Goal: Information Seeking & Learning: Learn about a topic

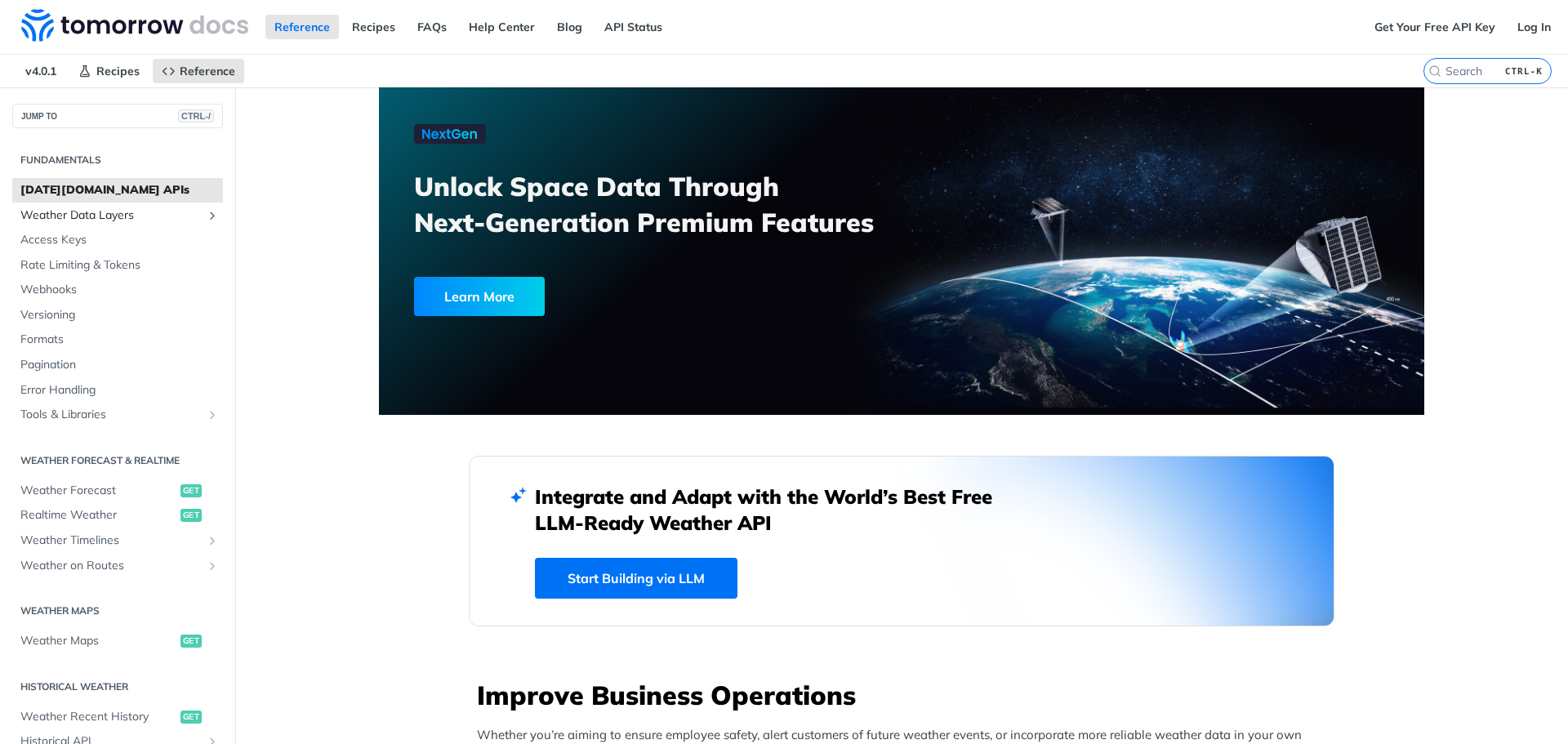
click at [62, 219] on span "Weather Data Layers" at bounding box center [111, 215] width 181 height 16
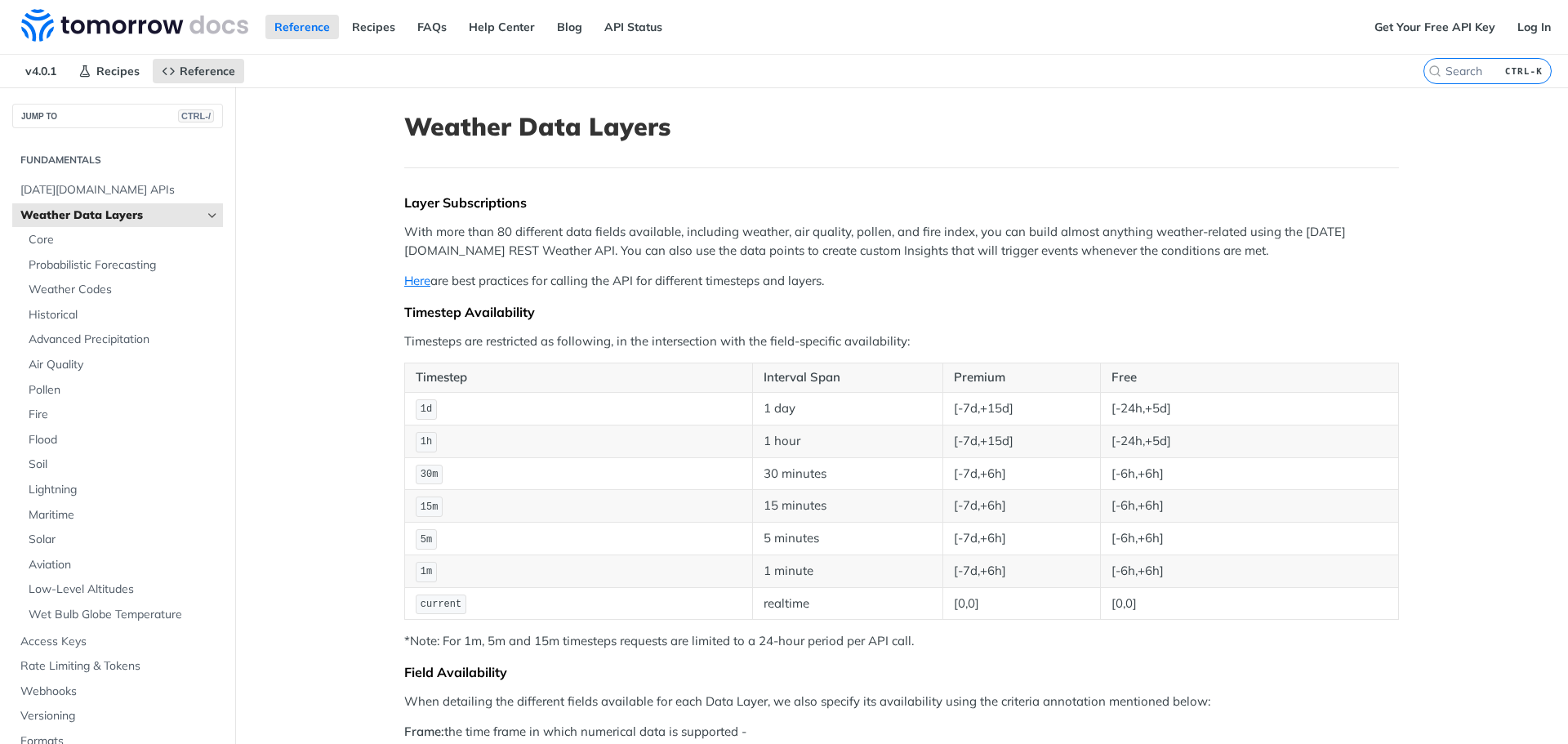
click at [116, 214] on span "Weather Data Layers" at bounding box center [111, 215] width 181 height 16
click at [192, 215] on link "Weather Data Layers" at bounding box center [117, 216] width 211 height 24
click at [205, 214] on icon "Hide subpages for Weather Data Layers" at bounding box center [211, 215] width 13 height 13
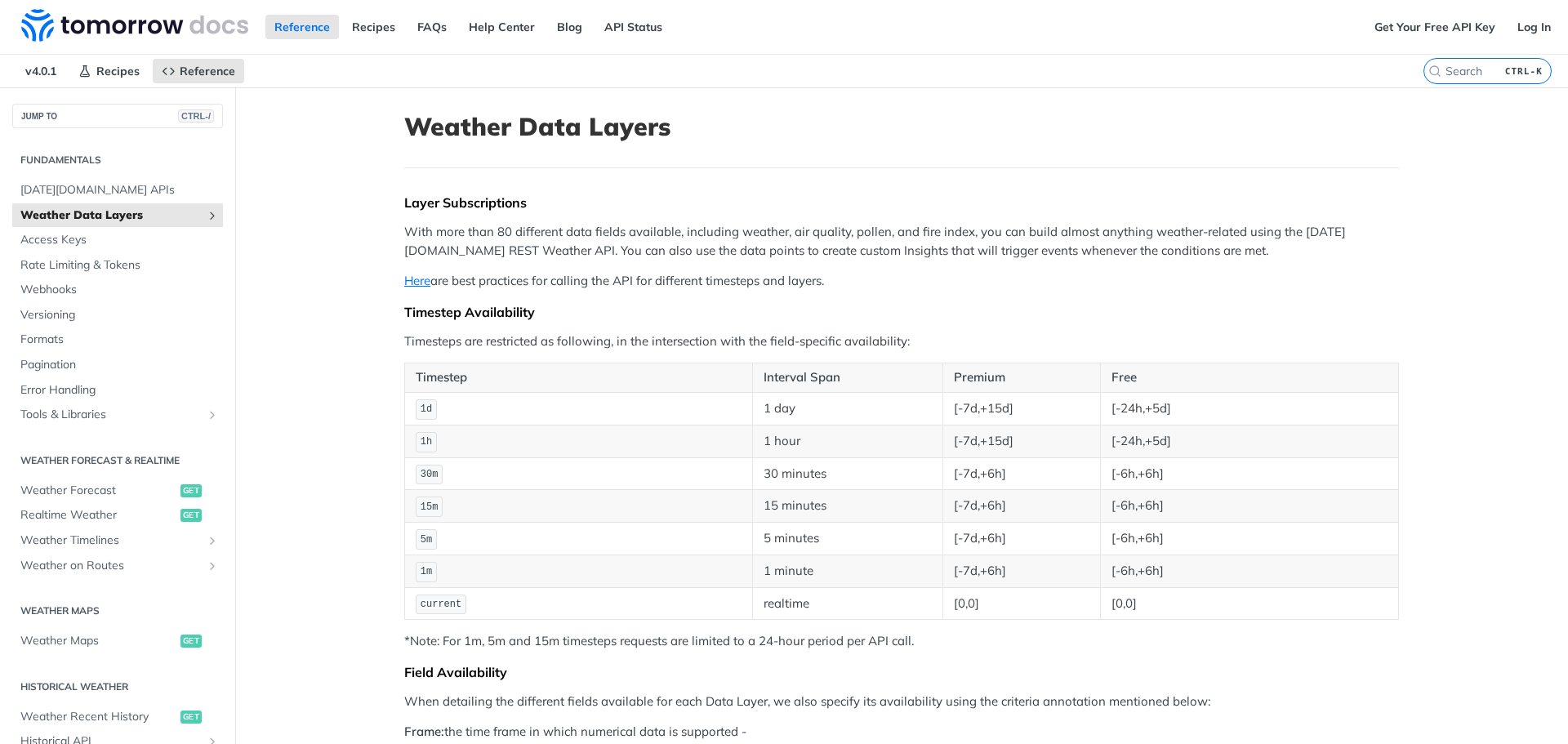
click at [205, 213] on icon "Show subpages for Weather Data Layers" at bounding box center [211, 215] width 13 height 13
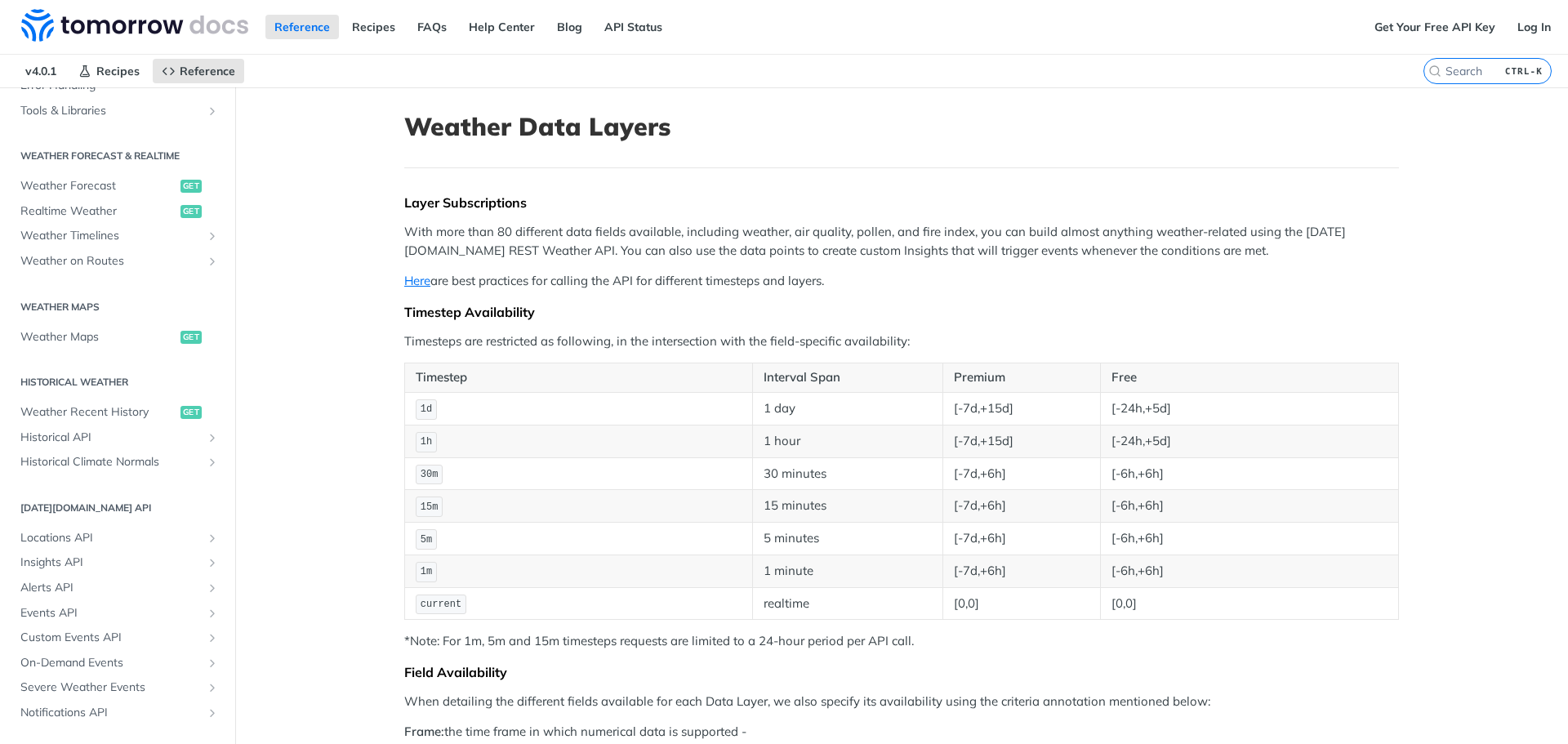
scroll to position [735, 0]
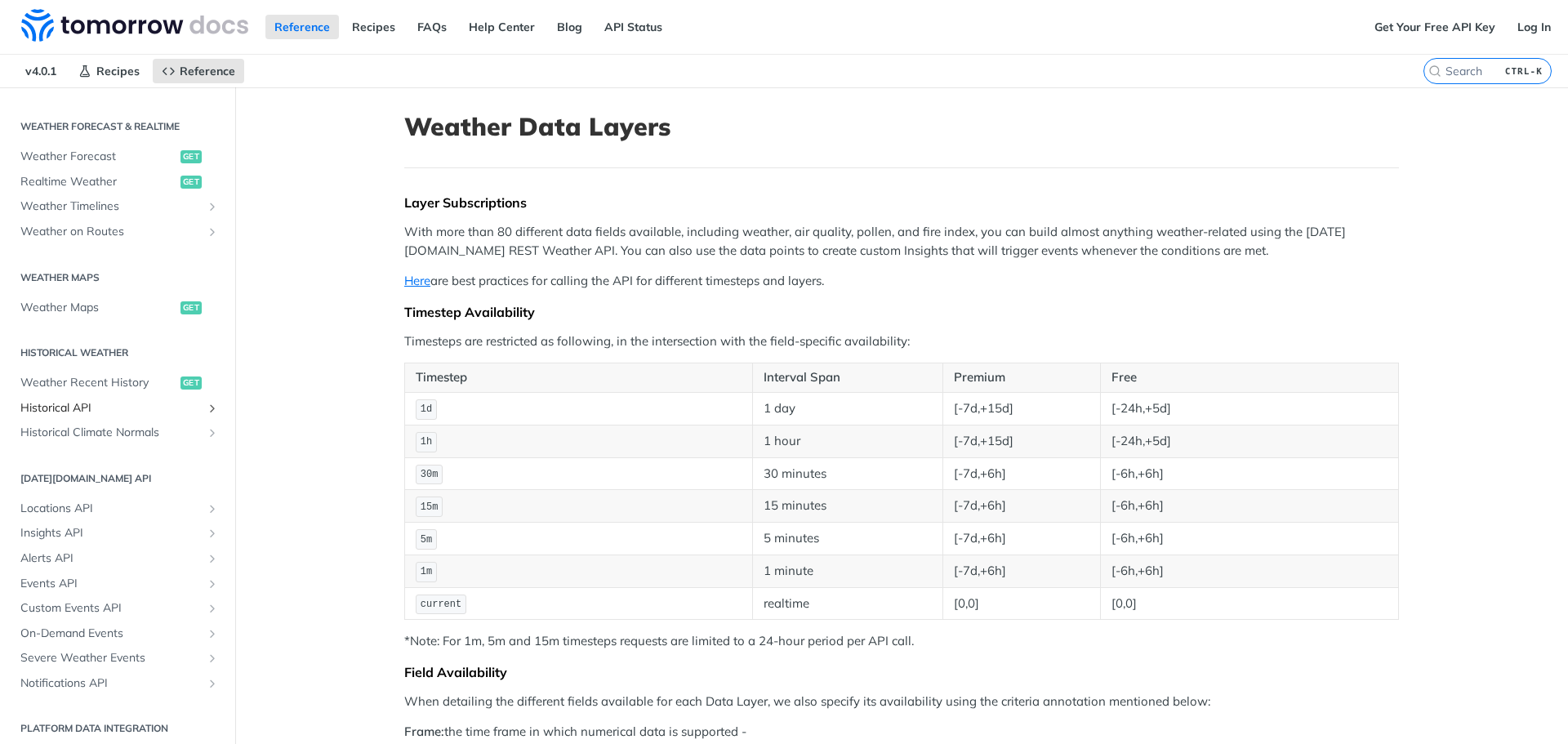
click at [86, 400] on span "Historical API" at bounding box center [111, 408] width 181 height 16
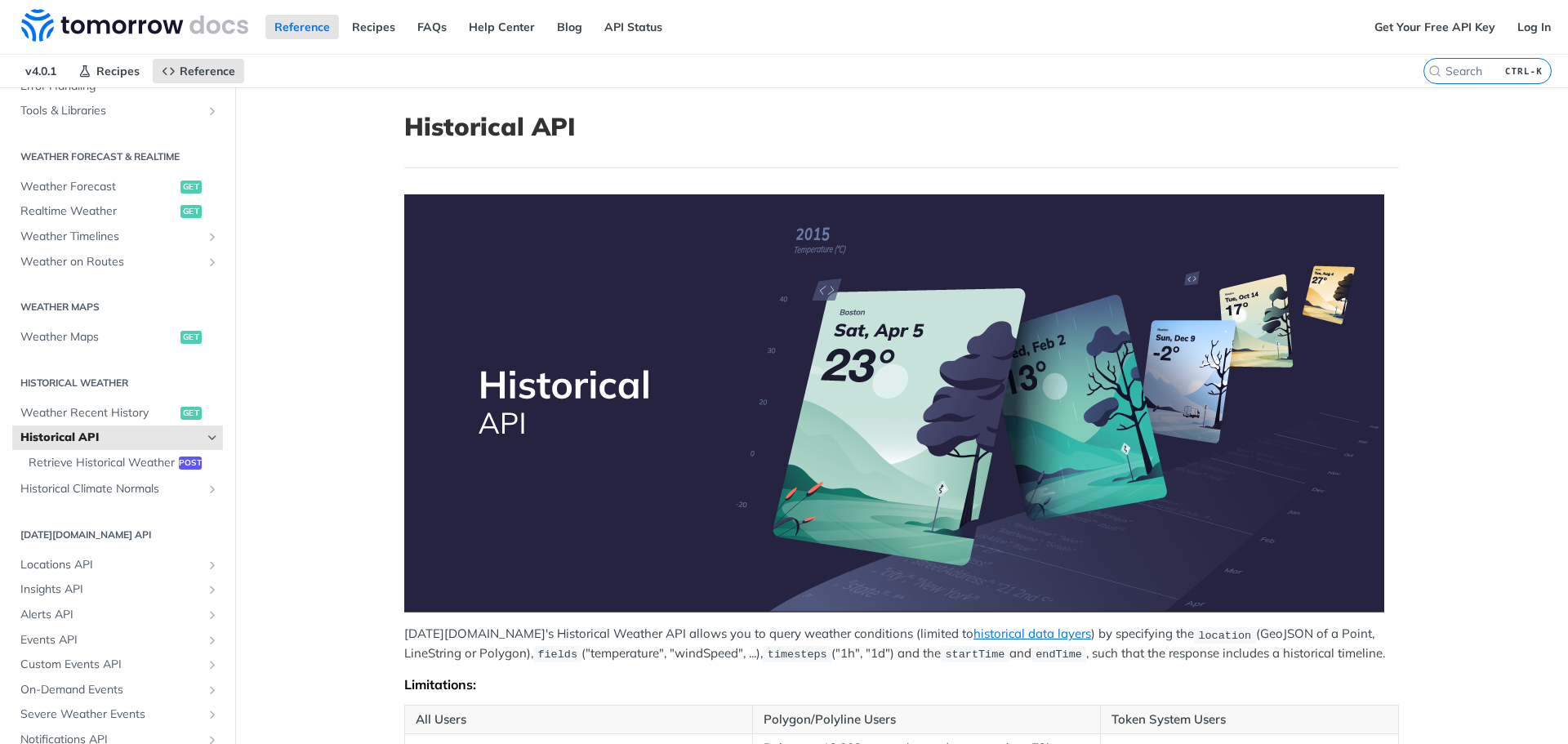
scroll to position [251, 0]
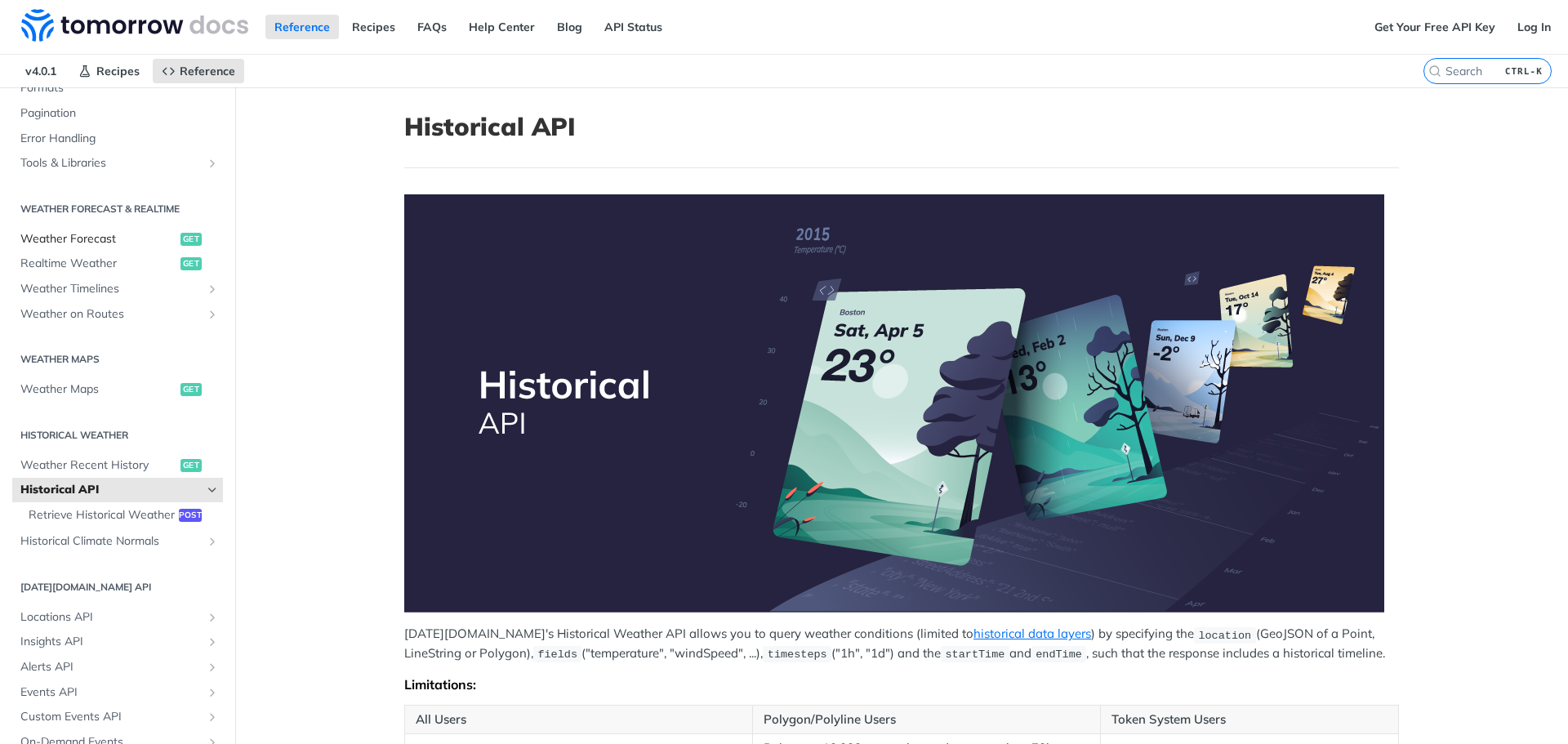
click at [84, 236] on span "Weather Forecast" at bounding box center [98, 239] width 156 height 16
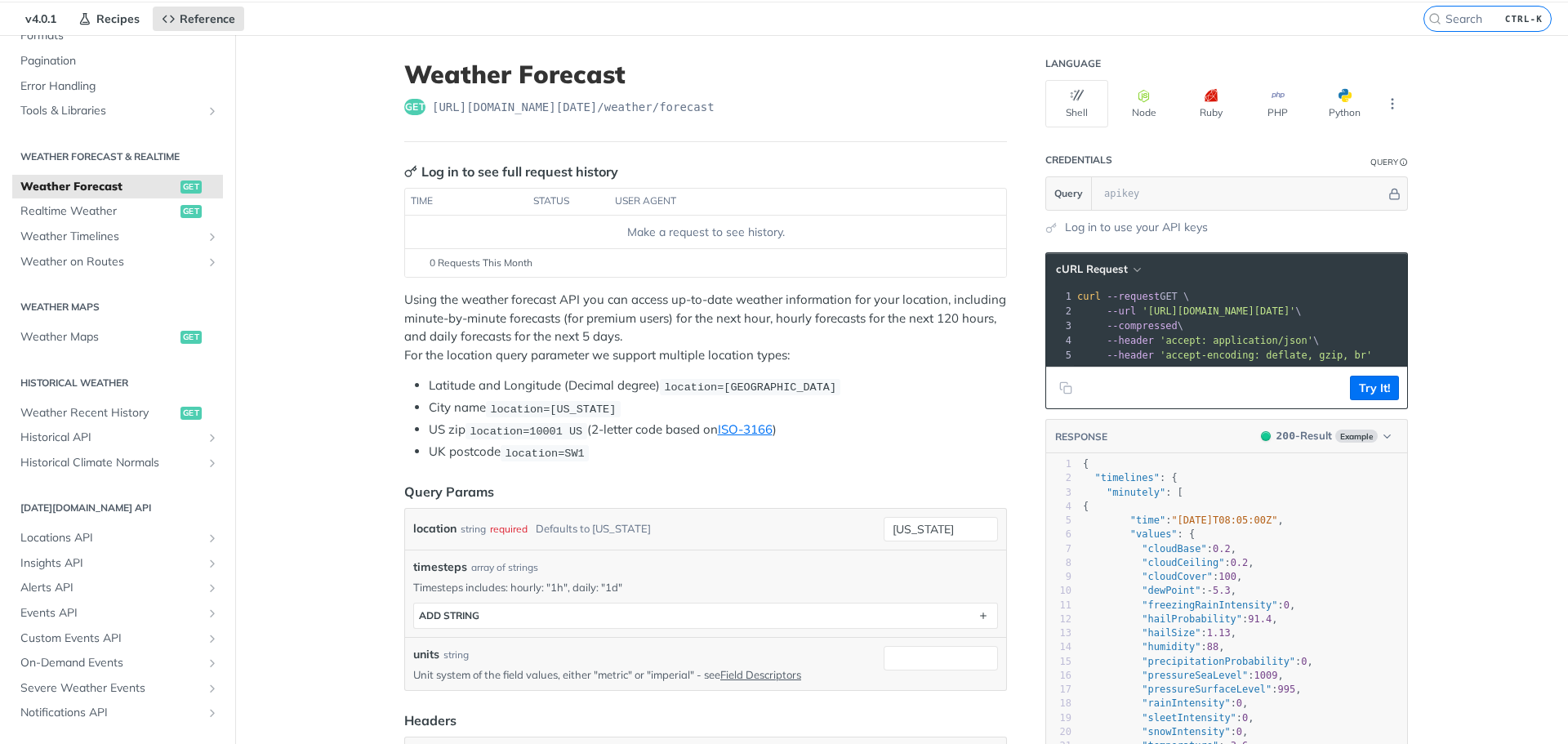
scroll to position [82, 0]
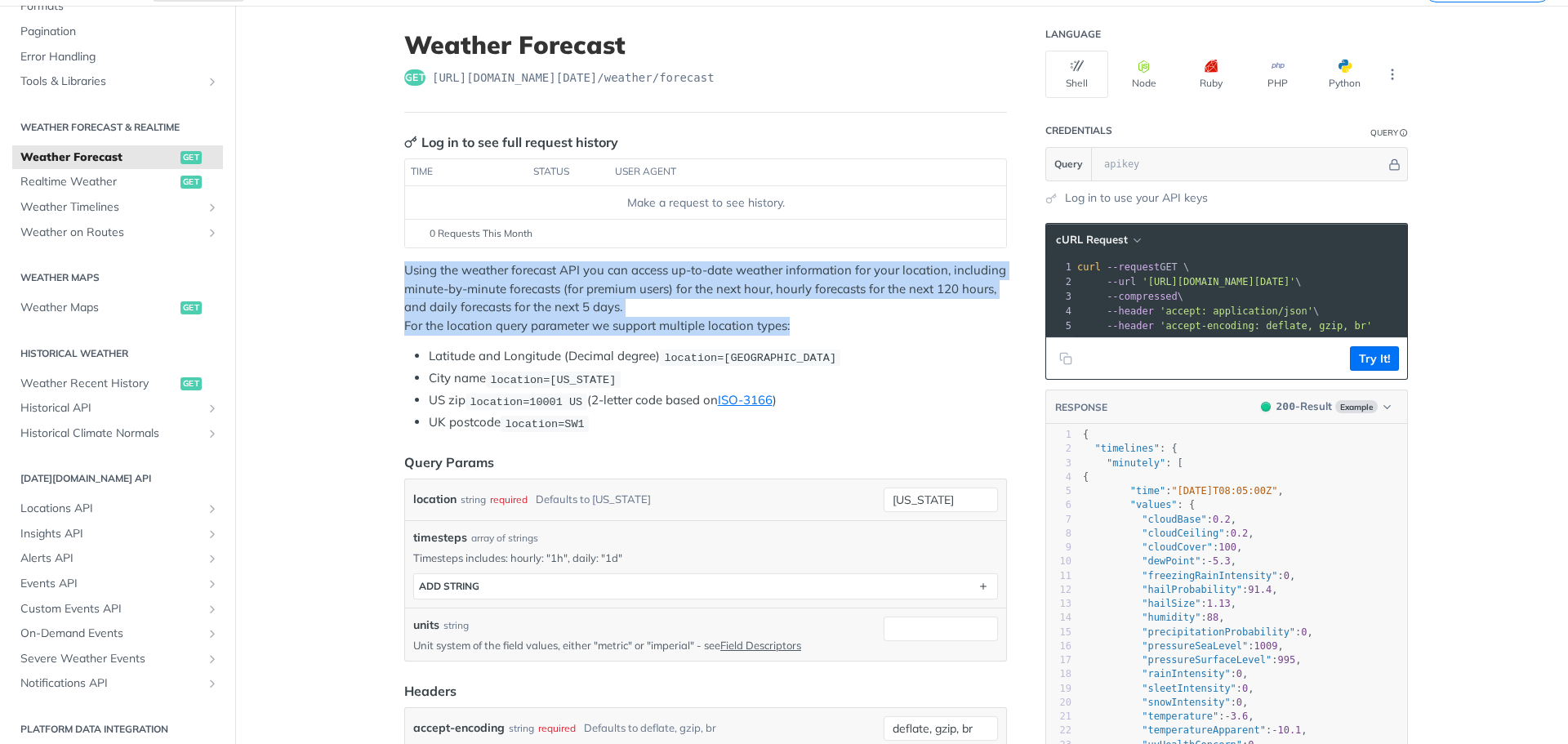
drag, startPoint x: 398, startPoint y: 268, endPoint x: 847, endPoint y: 323, distance: 452.4
click at [847, 323] on p "Using the weather forecast API you can access up-to-date weather information fo…" at bounding box center [705, 298] width 602 height 73
drag, startPoint x: 395, startPoint y: 267, endPoint x: 815, endPoint y: 330, distance: 424.7
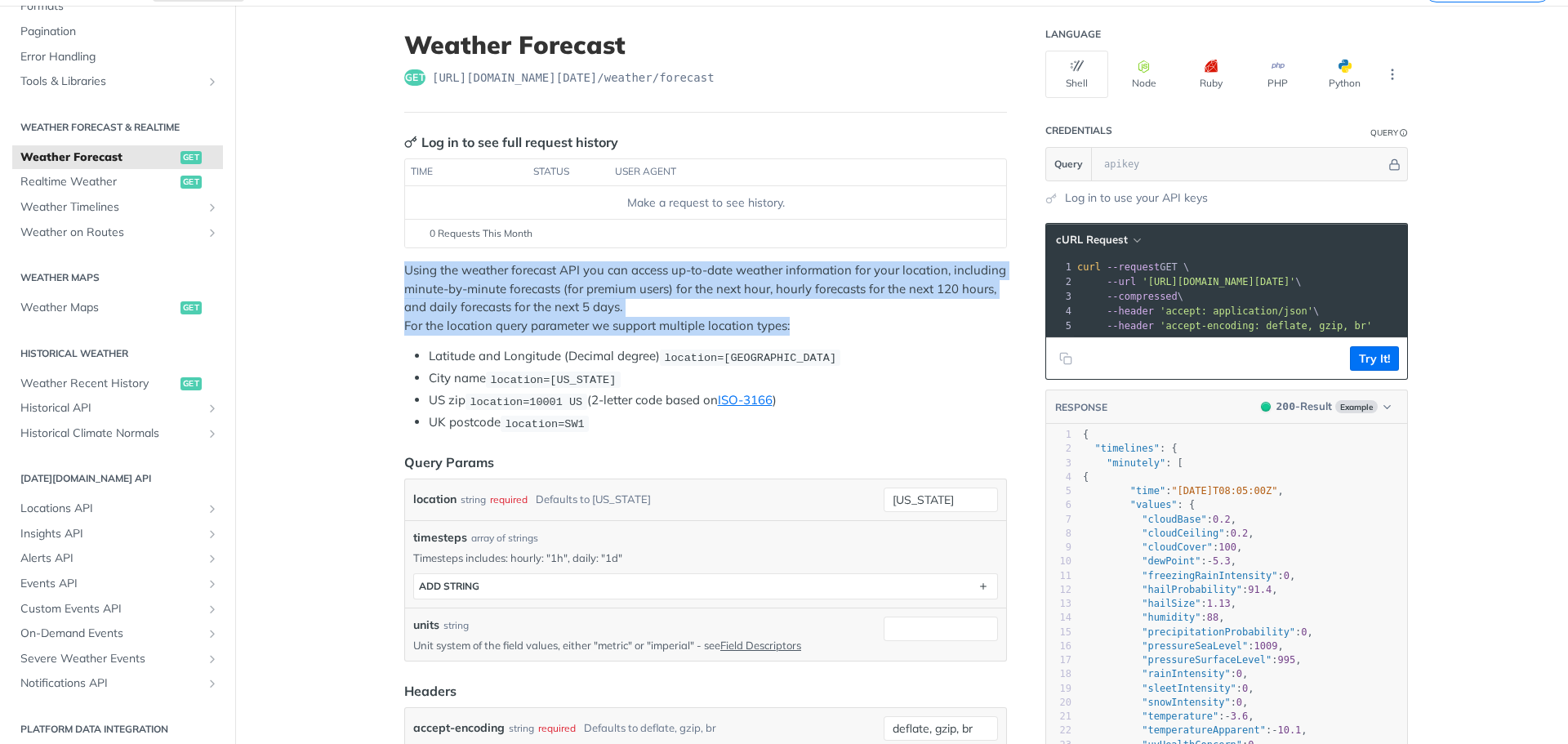
click at [815, 330] on p "Using the weather forecast API you can access up-to-date weather information fo…" at bounding box center [705, 298] width 602 height 73
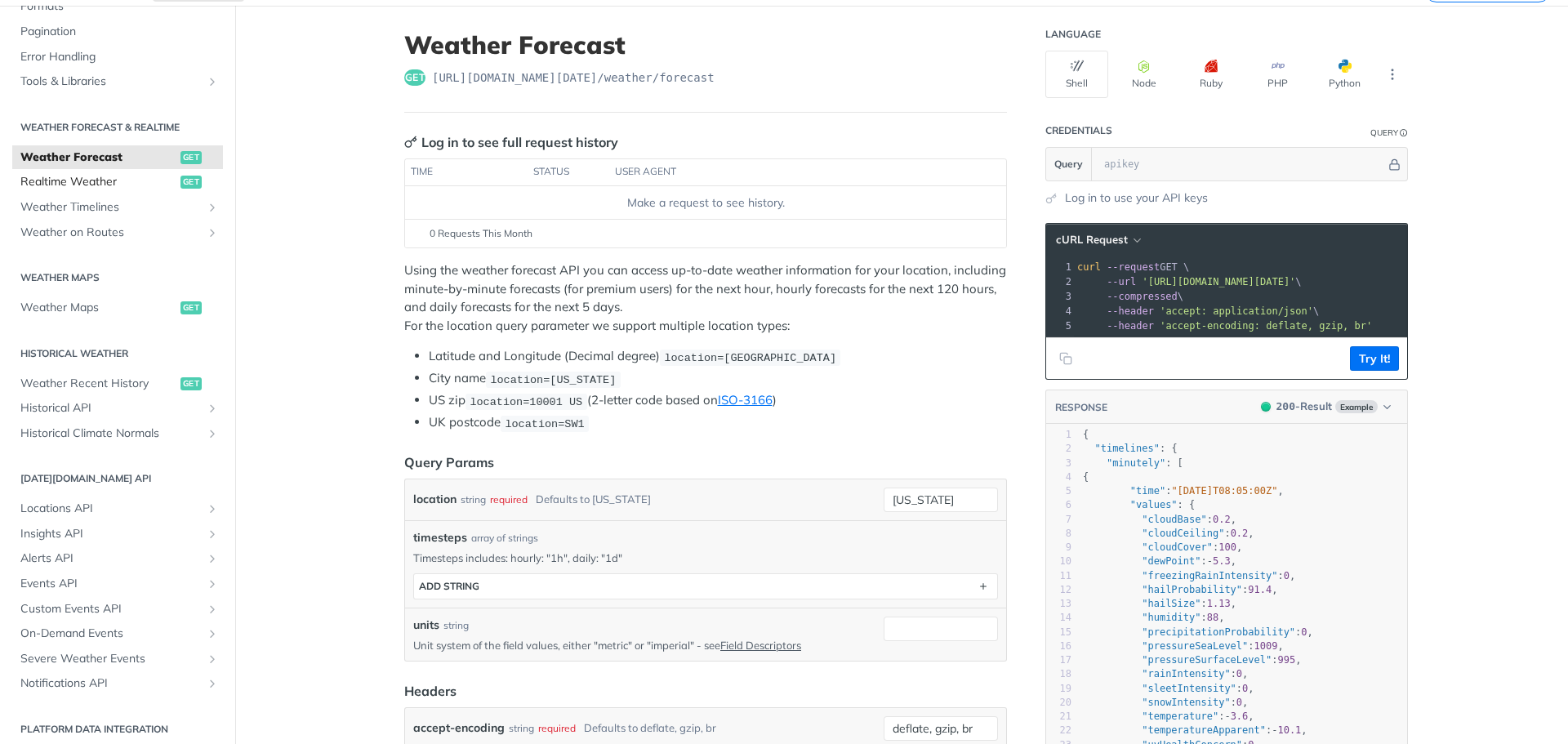
click at [96, 175] on span "Realtime Weather" at bounding box center [98, 182] width 156 height 16
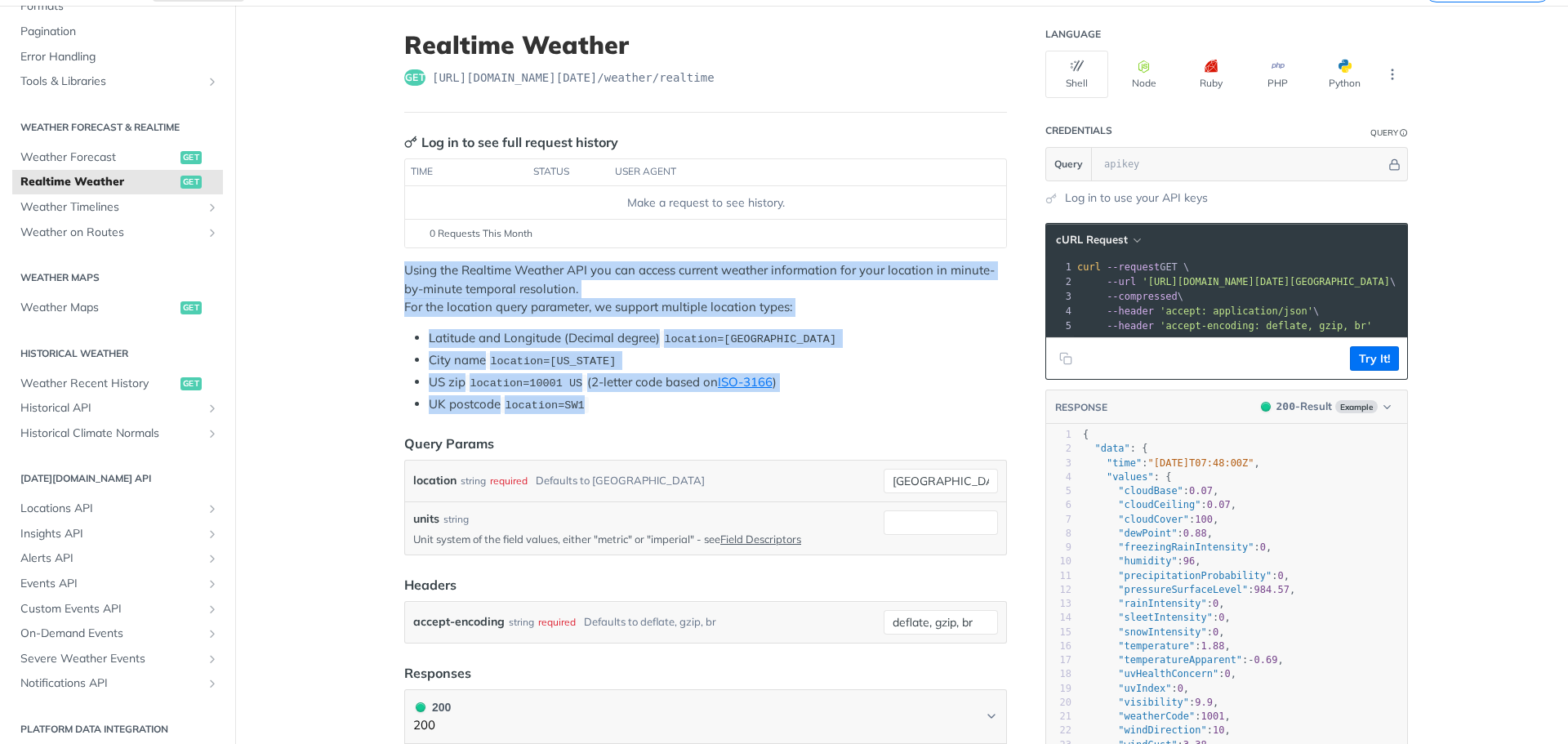
drag, startPoint x: 399, startPoint y: 265, endPoint x: 676, endPoint y: 366, distance: 294.8
click at [749, 398] on div "Using the Realtime Weather API you can access current weather information for y…" at bounding box center [705, 337] width 602 height 153
click at [553, 290] on p "Using the Realtime Weather API you can access current weather information for y…" at bounding box center [705, 289] width 602 height 55
drag, startPoint x: 422, startPoint y: 270, endPoint x: 771, endPoint y: 392, distance: 369.7
click at [821, 399] on article "Realtime Weather get https://api.tomorrow.io/v4 /weather/realtime Log in to see…" at bounding box center [705, 741] width 653 height 1471
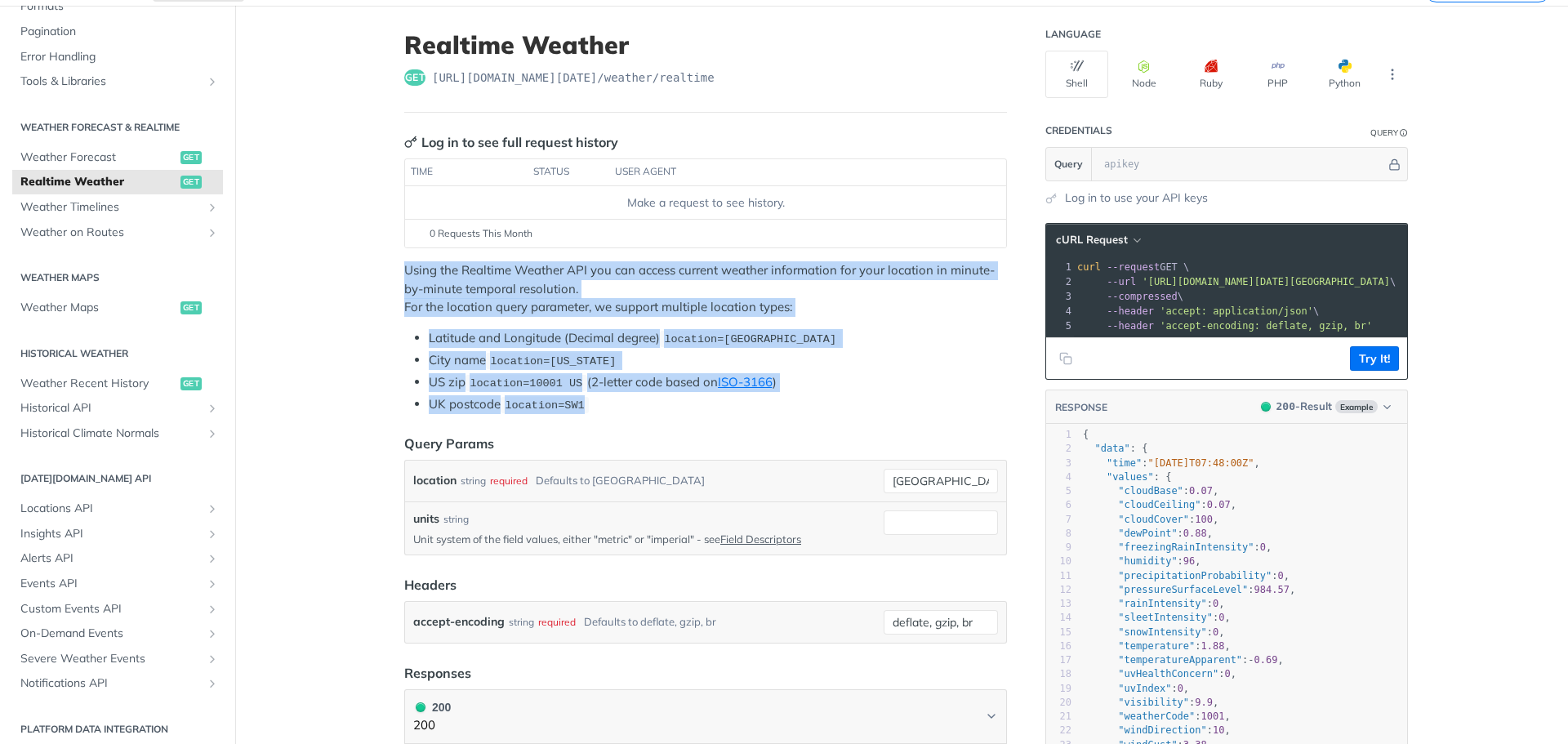
click at [832, 350] on ul "Latitude and Longitude (Decimal degree) location=42.3478, -71.0466 City name lo…" at bounding box center [705, 371] width 602 height 85
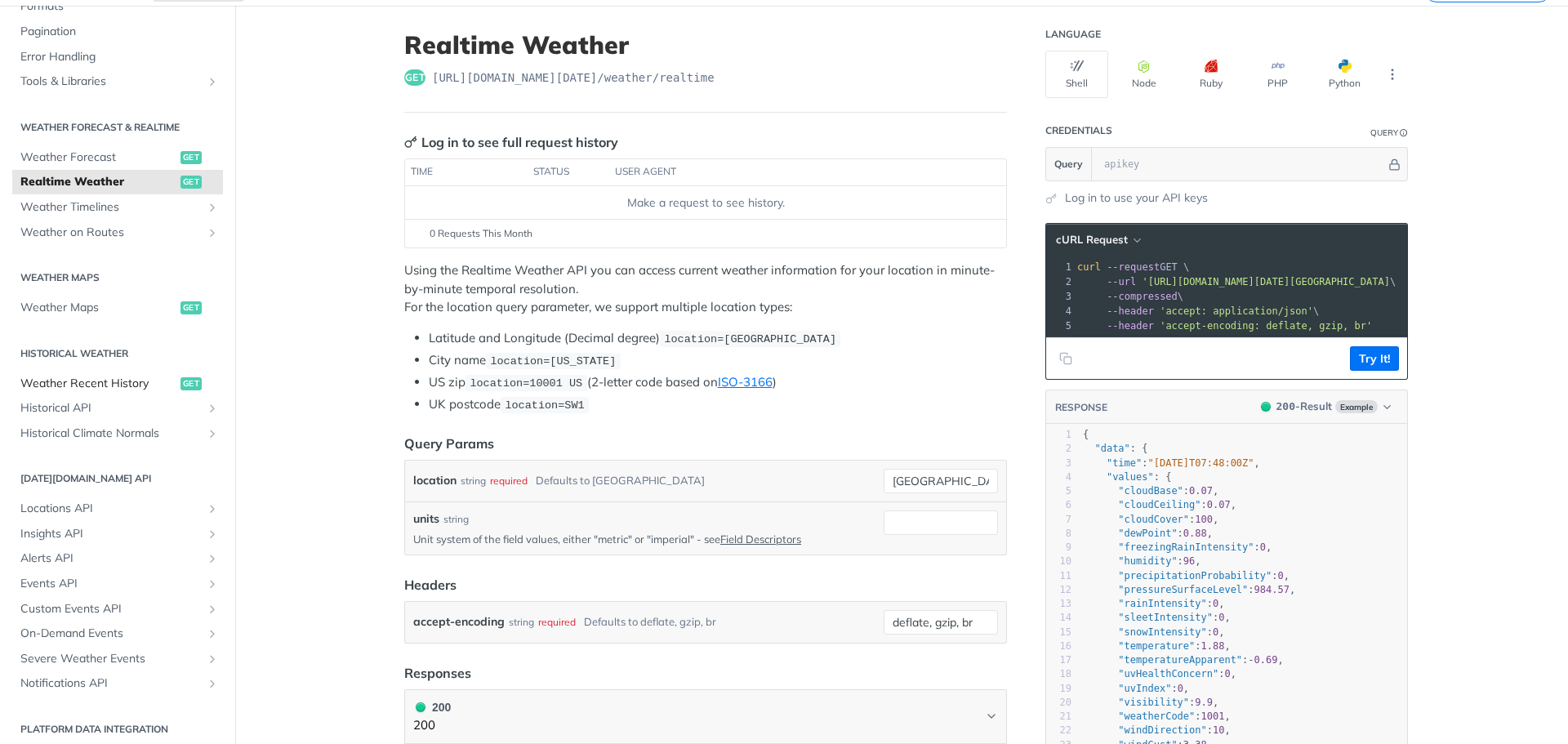
click at [81, 381] on span "Weather Recent History" at bounding box center [98, 383] width 156 height 16
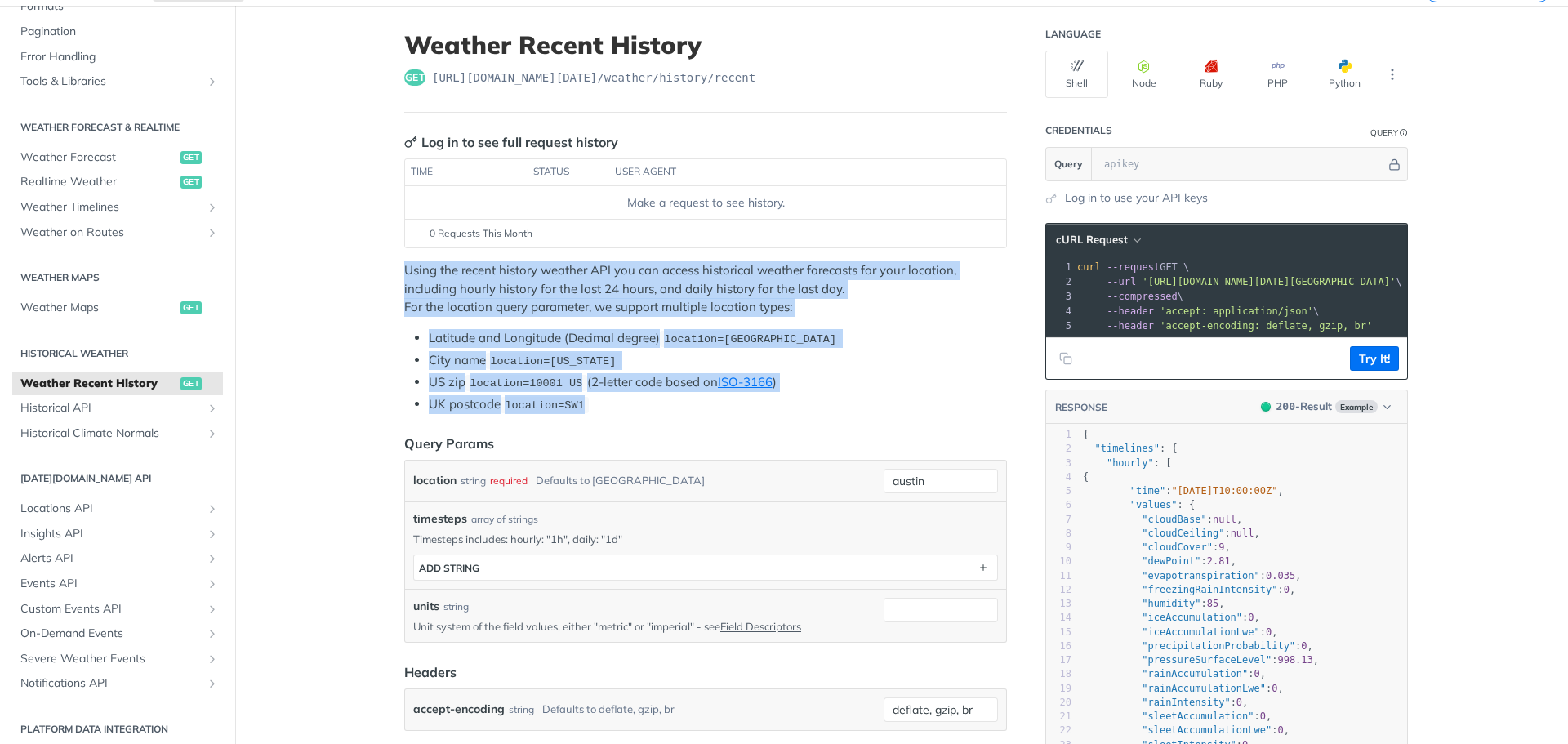
drag, startPoint x: 397, startPoint y: 270, endPoint x: 600, endPoint y: 409, distance: 246.0
click at [931, 312] on p "Using the recent history weather API you can access historical weather forecast…" at bounding box center [705, 289] width 602 height 55
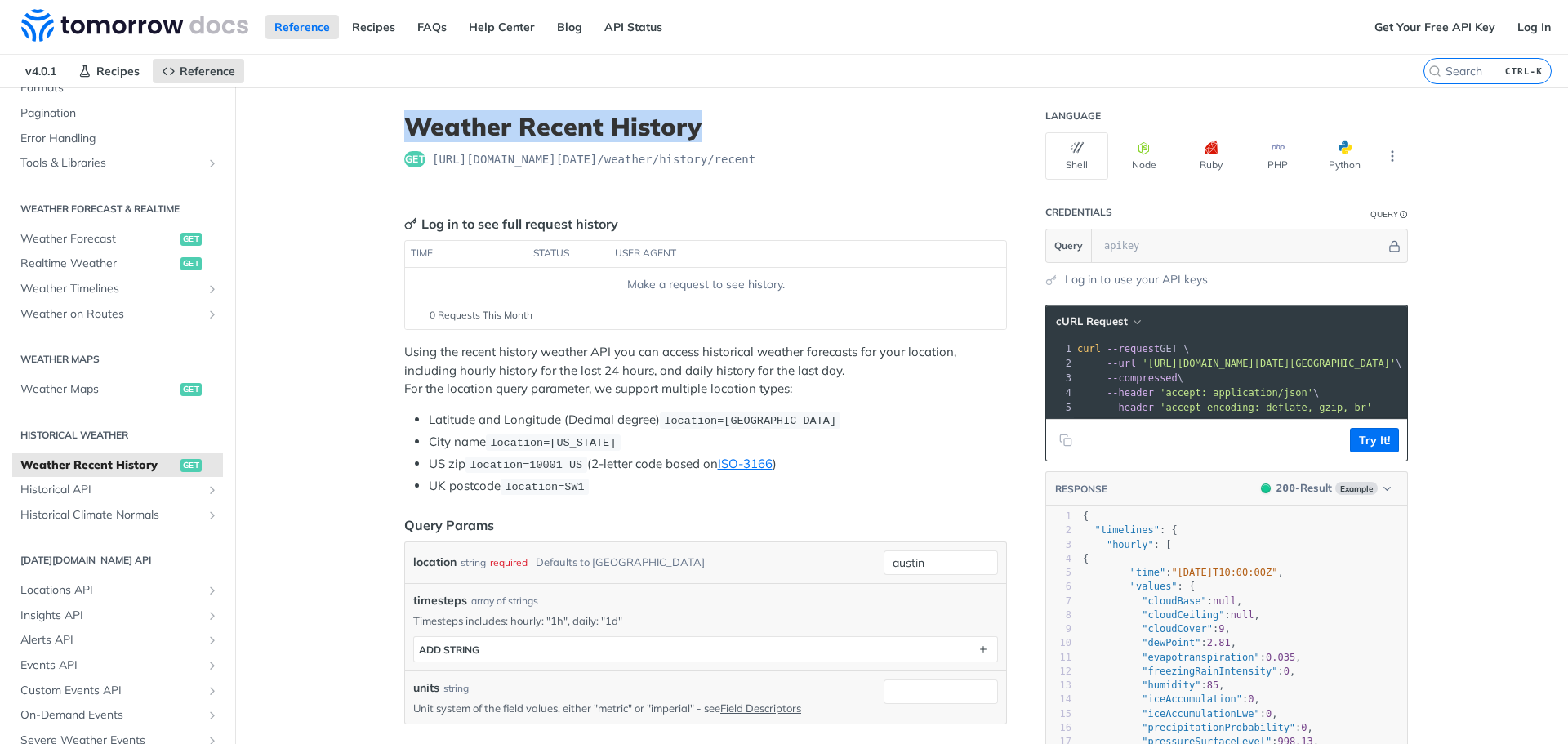
drag, startPoint x: 394, startPoint y: 129, endPoint x: 735, endPoint y: 121, distance: 341.1
click at [735, 121] on h1 "Weather Recent History" at bounding box center [705, 127] width 602 height 29
click at [70, 489] on span "Historical API" at bounding box center [111, 489] width 181 height 16
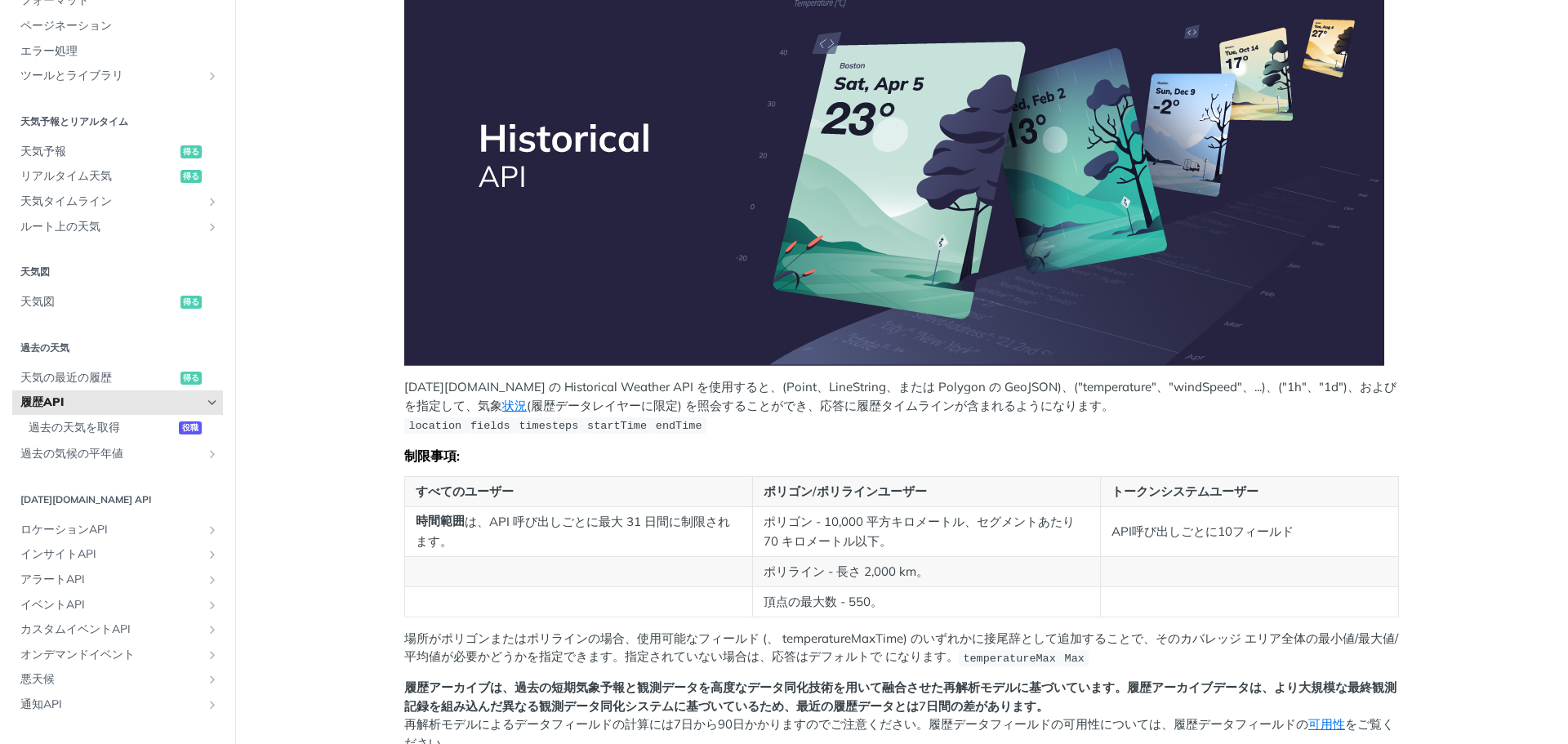
scroll to position [327, 0]
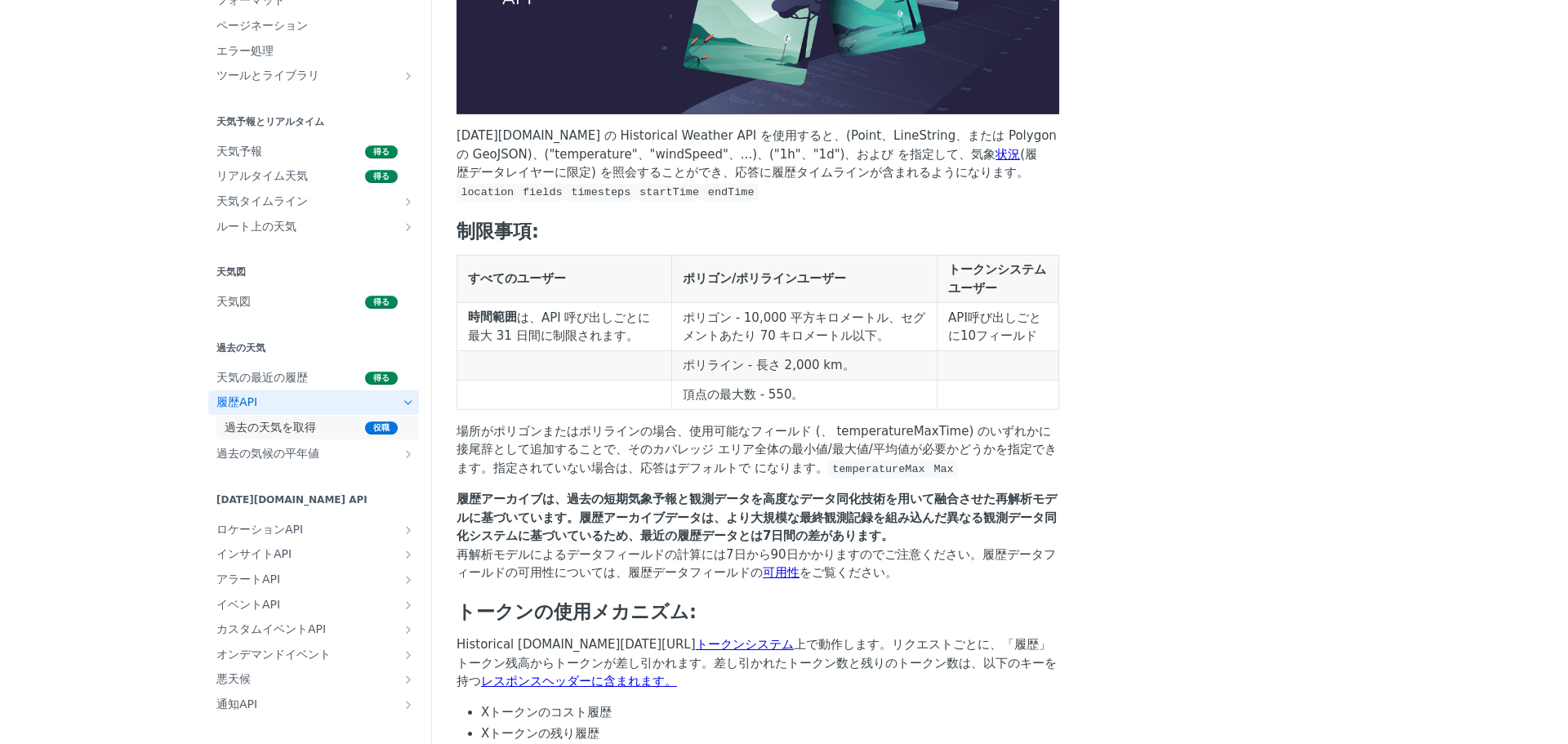
click at [224, 429] on span "過去の天気を取得" at bounding box center [293, 427] width 136 height 16
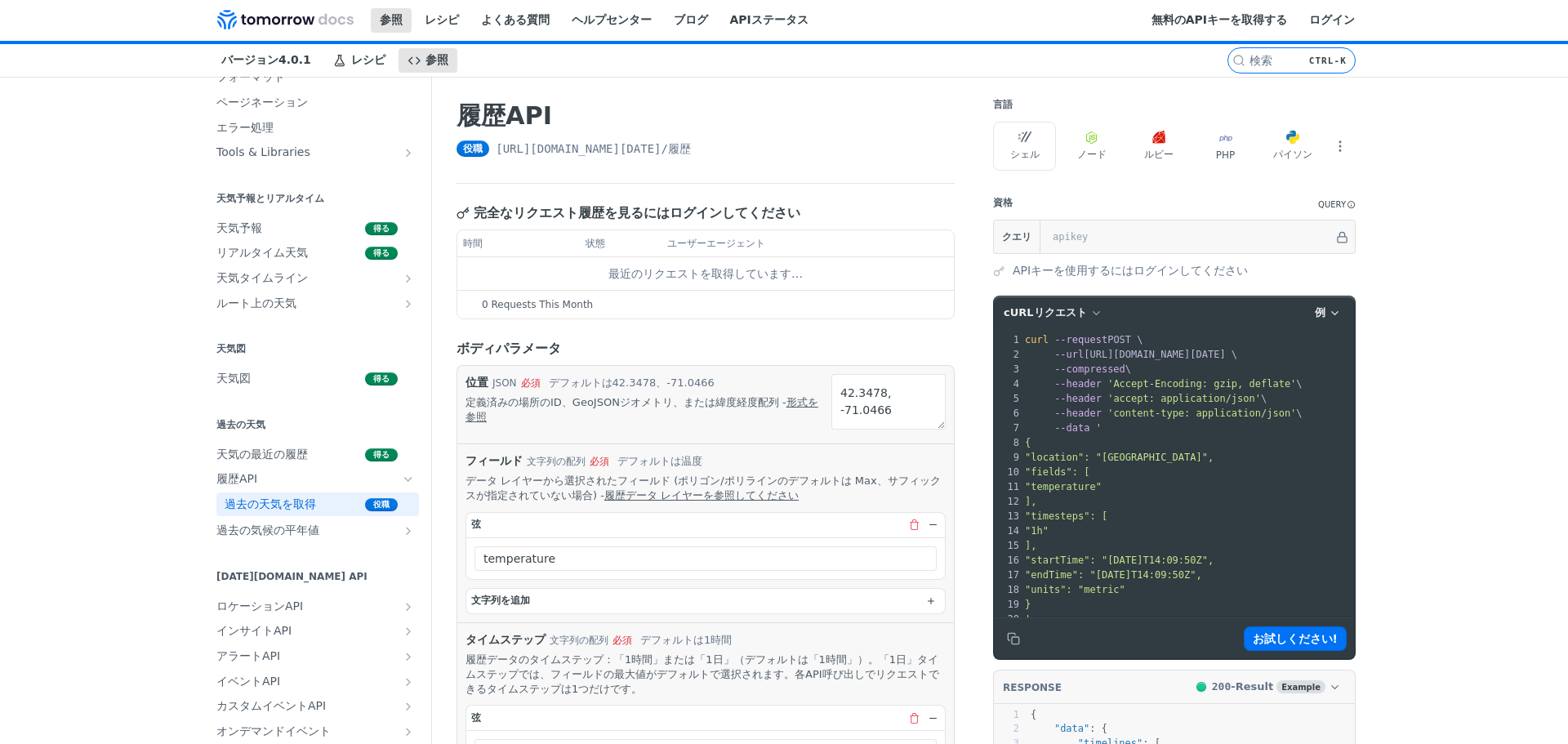
drag, startPoint x: 1532, startPoint y: 199, endPoint x: 1388, endPoint y: 0, distance: 245.6
click at [1524, 185] on div "コンテンツへジャンプ 参照 レシピ よくある質問 ヘルプセンター ブログ APIステータス レシピ 参照 バージョン 4.0.1 参照 レシピ よくある質問 …" at bounding box center [784, 372] width 1568 height 744
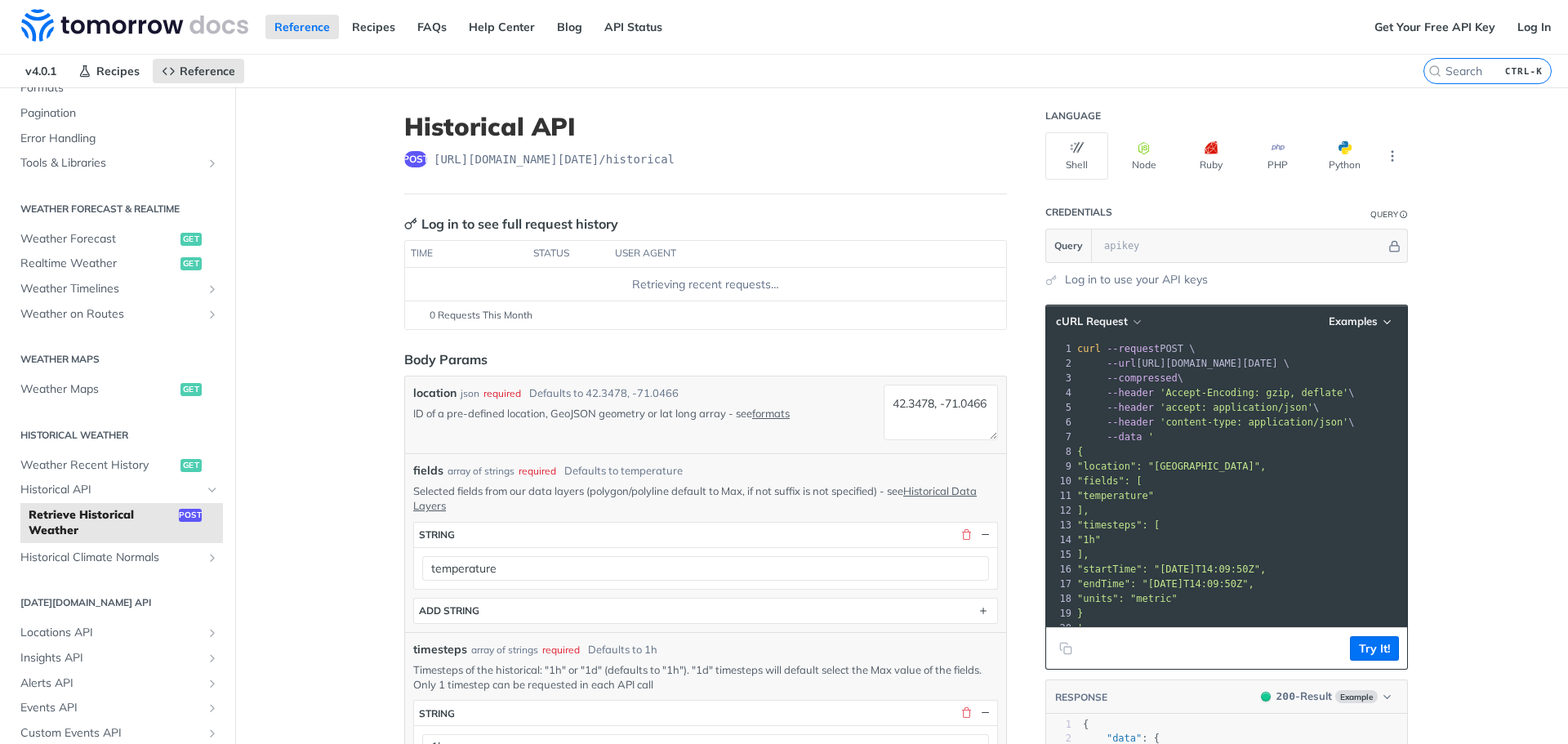
click at [629, 350] on header "Body Params" at bounding box center [705, 359] width 602 height 20
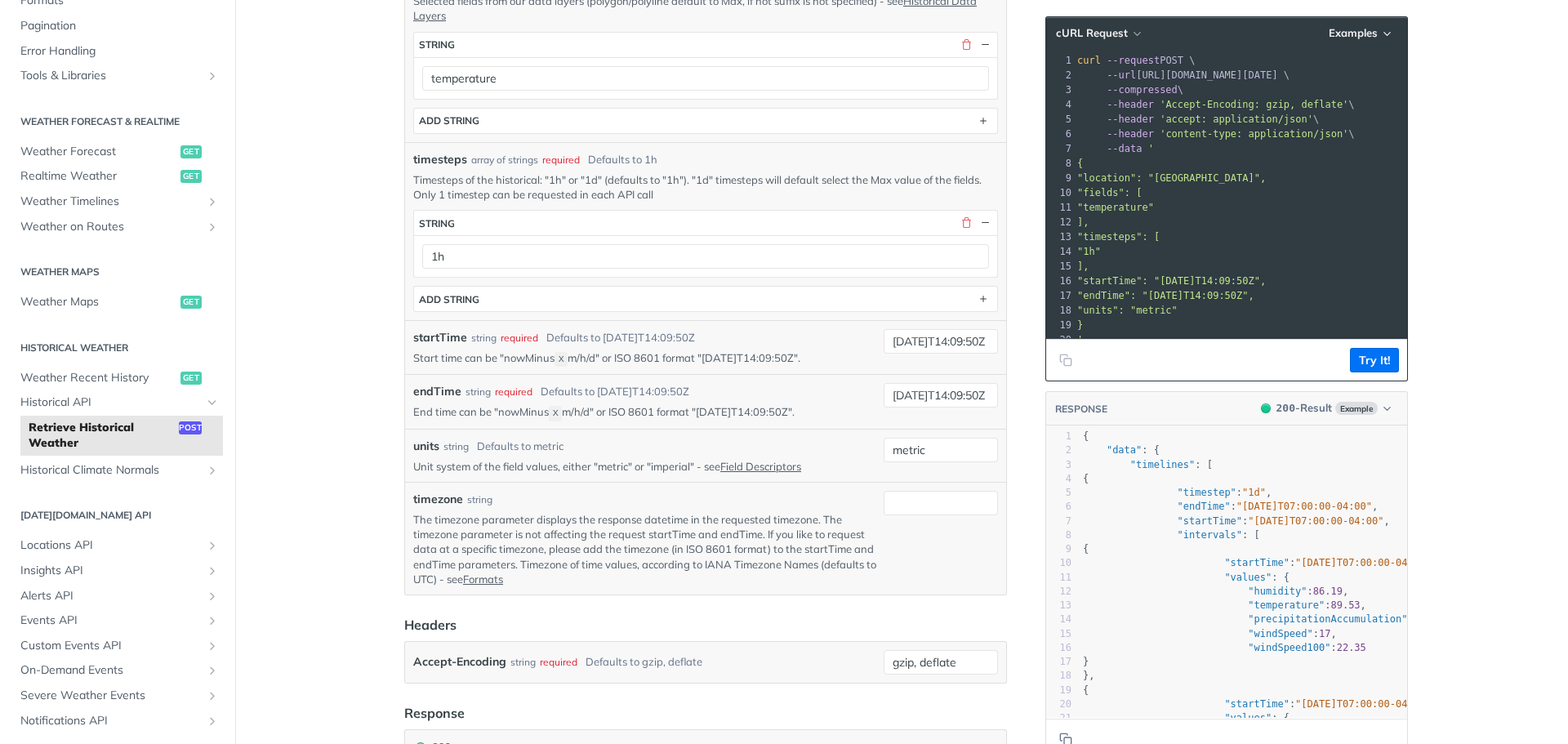
scroll to position [571, 0]
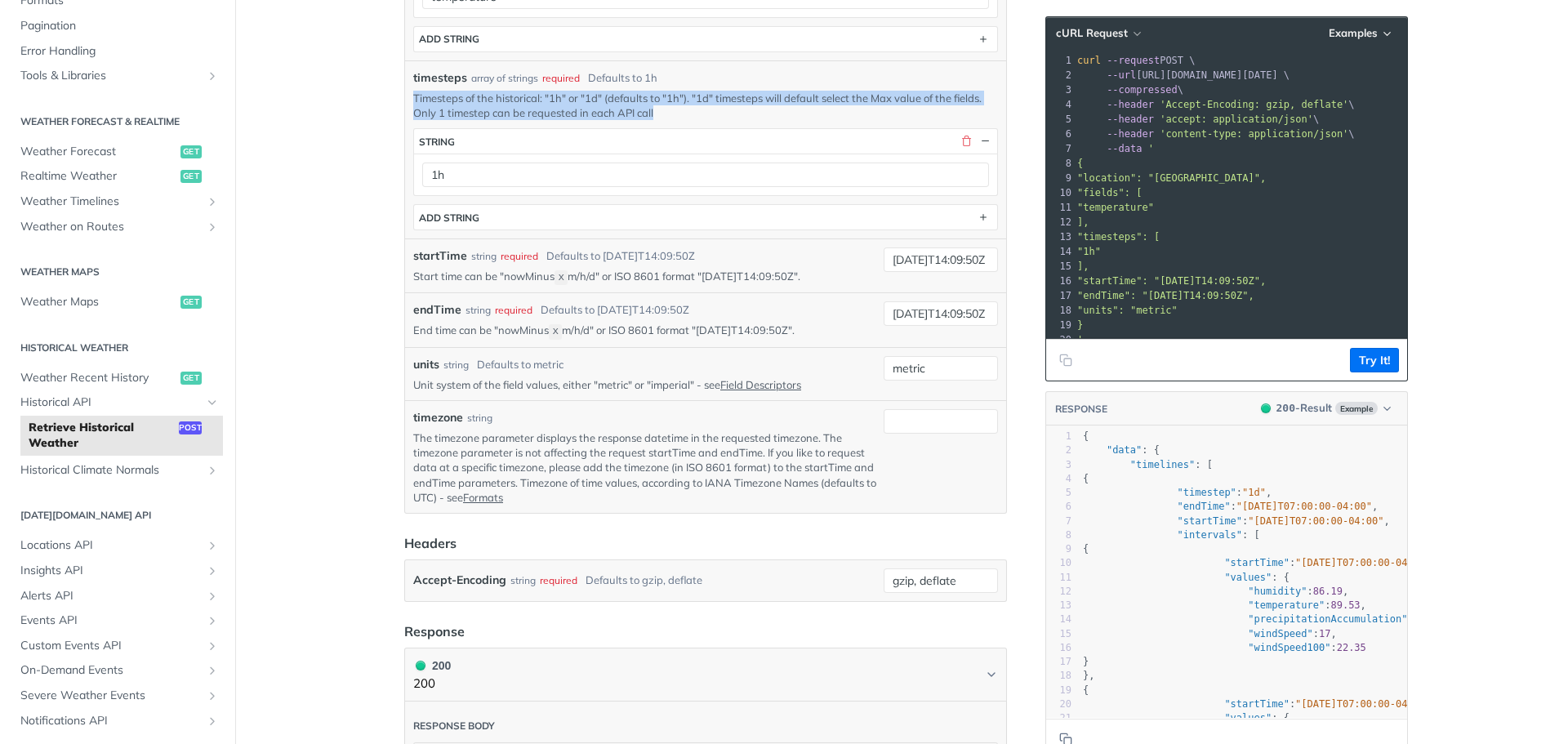
drag, startPoint x: 459, startPoint y: 85, endPoint x: 782, endPoint y: 100, distance: 323.3
click at [782, 100] on p "Timesteps of the historical: "1h" or "1d" (defaults to "1h"). "1d" timesteps wi…" at bounding box center [706, 105] width 585 height 29
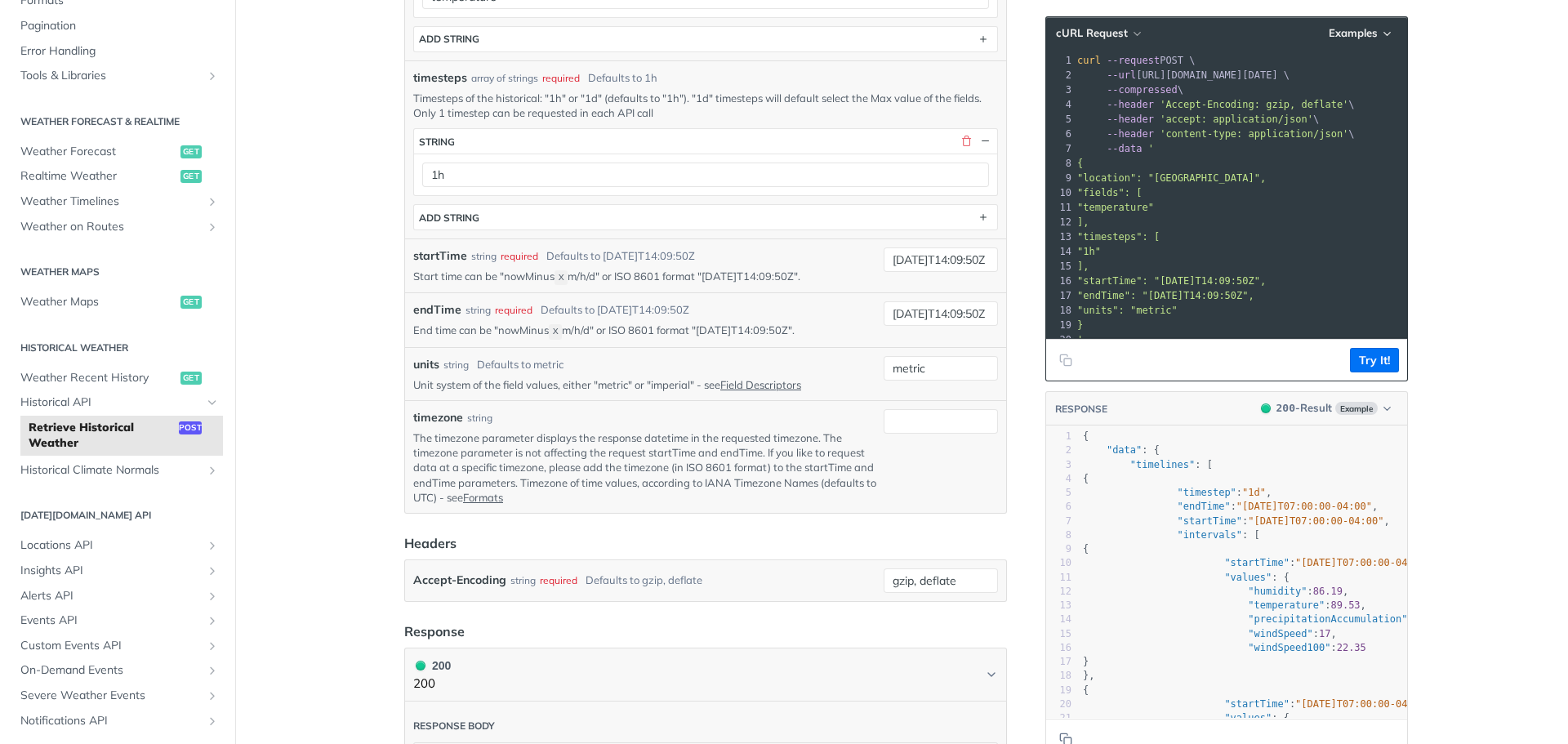
click at [1452, 230] on div "Jump to Content Reference Recipes FAQs Help Center Blog API Status Recipes Refe…" at bounding box center [784, 372] width 1568 height 744
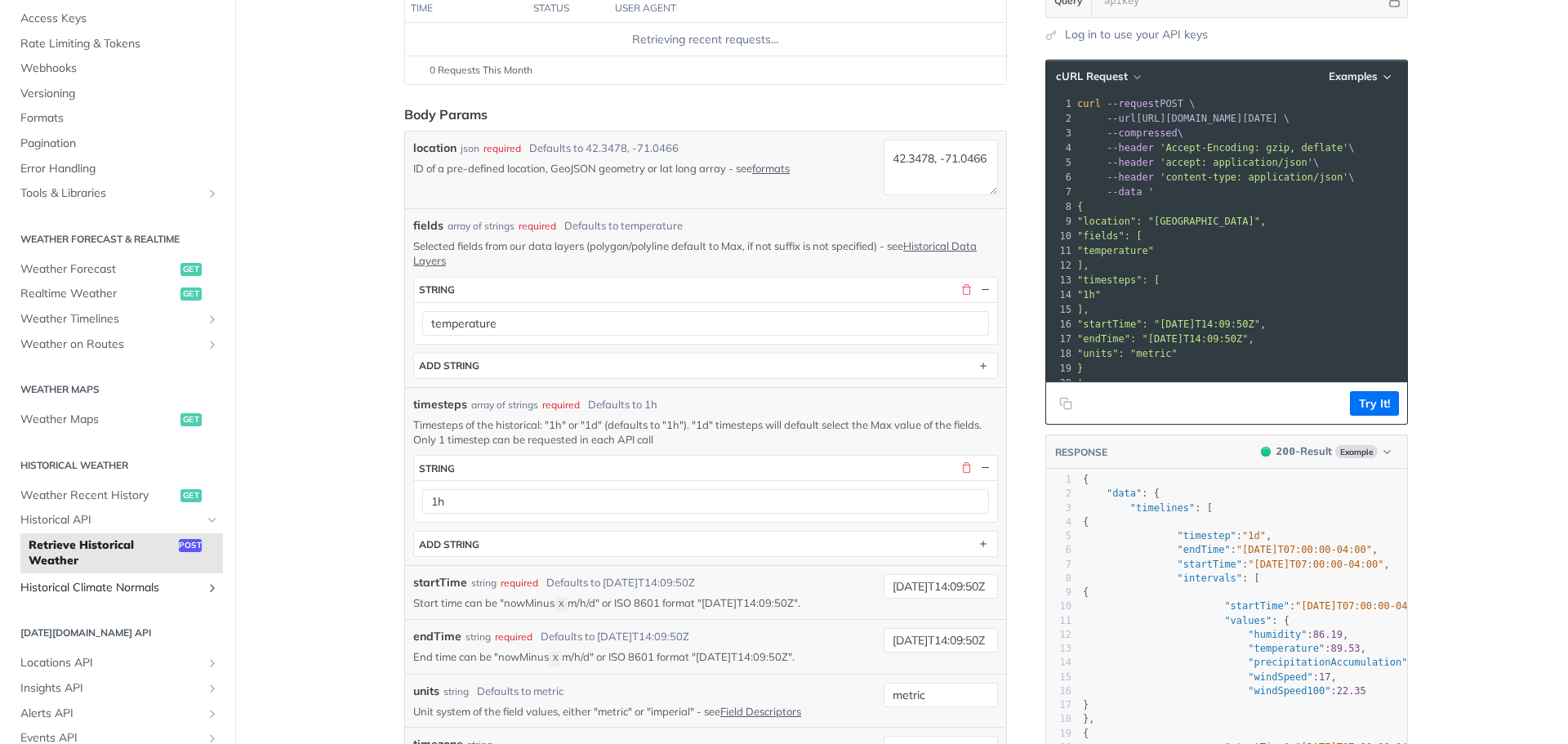
scroll to position [163, 0]
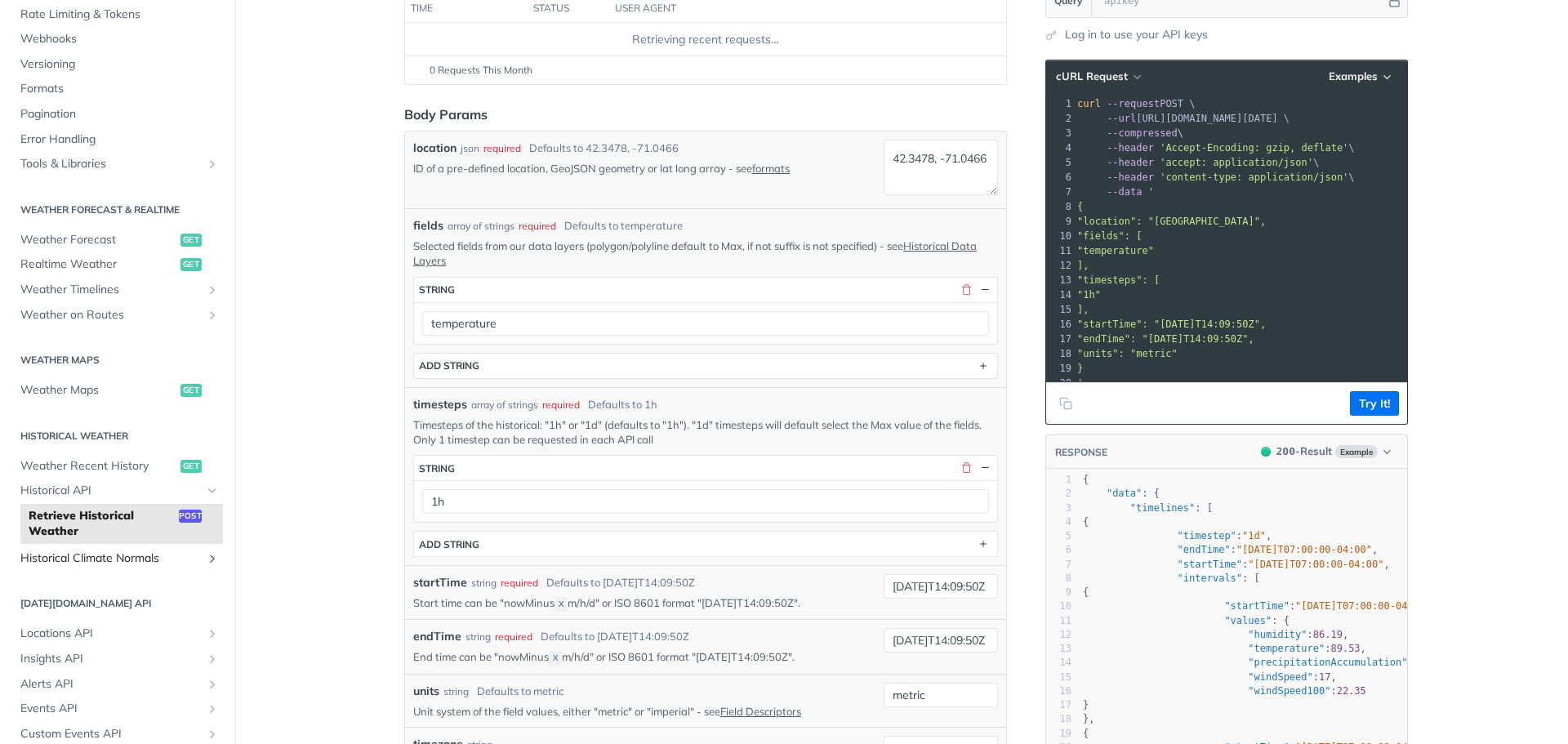
click at [219, 558] on icon "Show subpages for Historical Climate Normals" at bounding box center [211, 558] width 13 height 13
click at [219, 558] on icon "Hide subpages for Historical Climate Normals" at bounding box center [211, 558] width 13 height 13
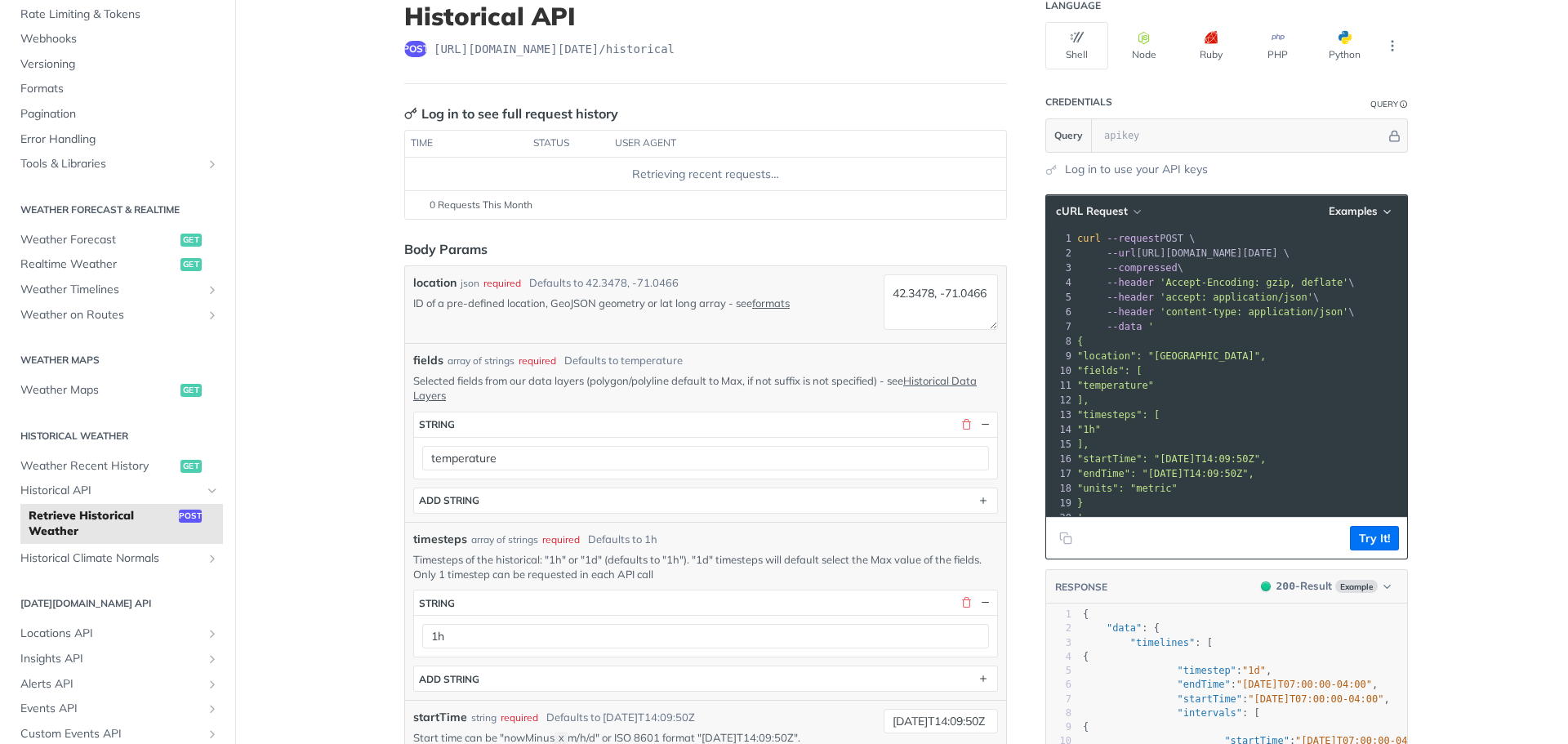
scroll to position [0, 0]
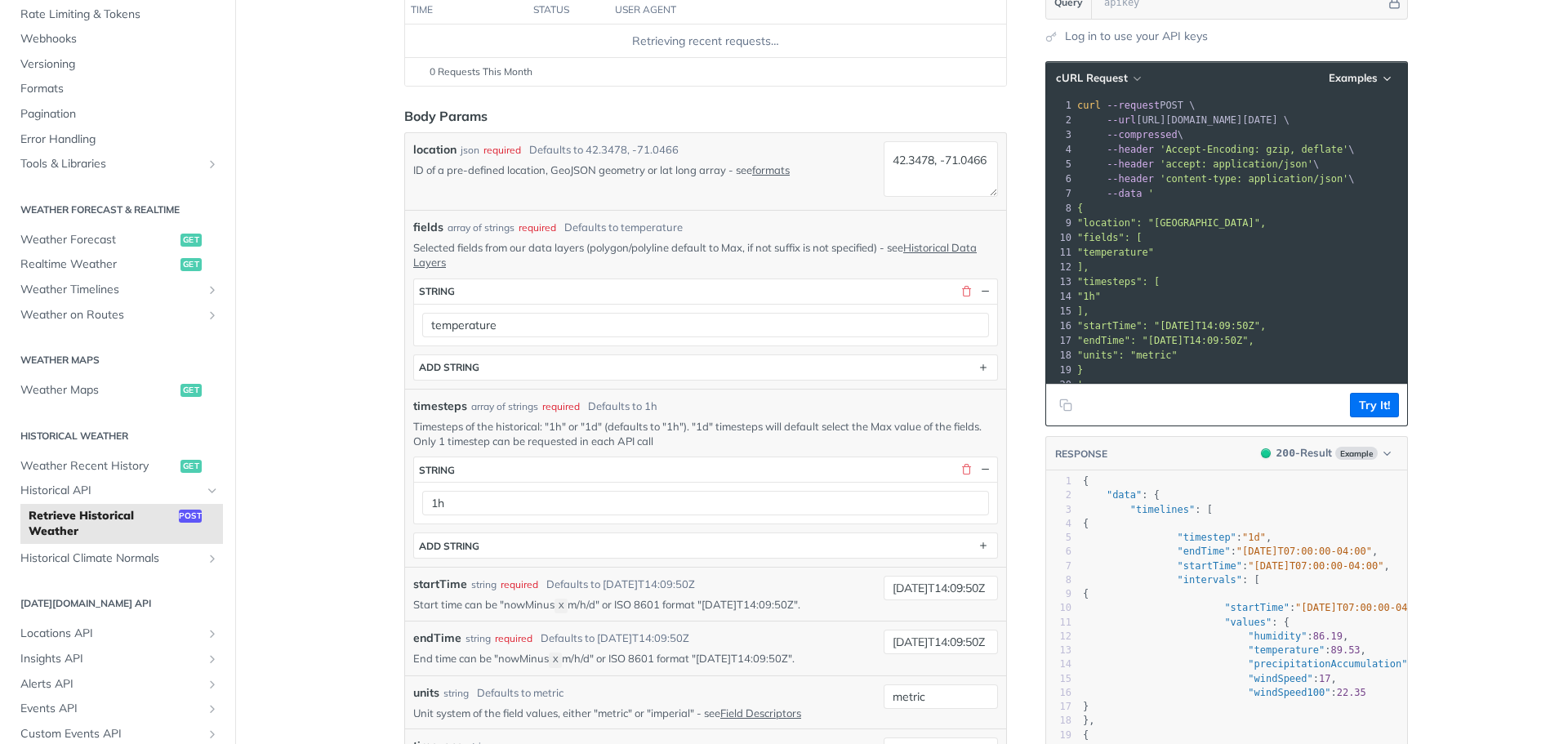
scroll to position [245, 0]
click at [202, 485] on span "Historical API" at bounding box center [111, 490] width 181 height 16
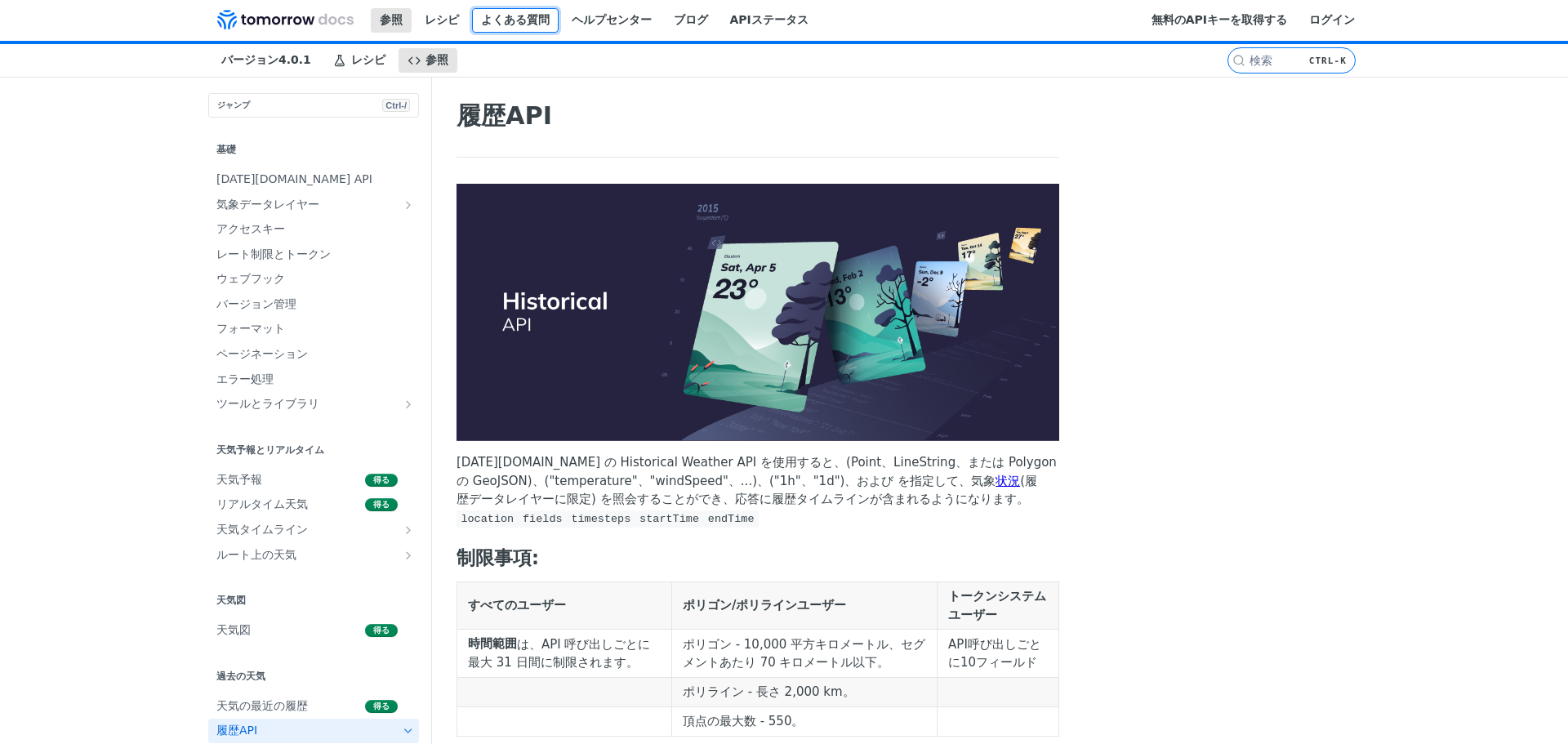
click at [481, 26] on font "よくある質問" at bounding box center [514, 19] width 68 height 13
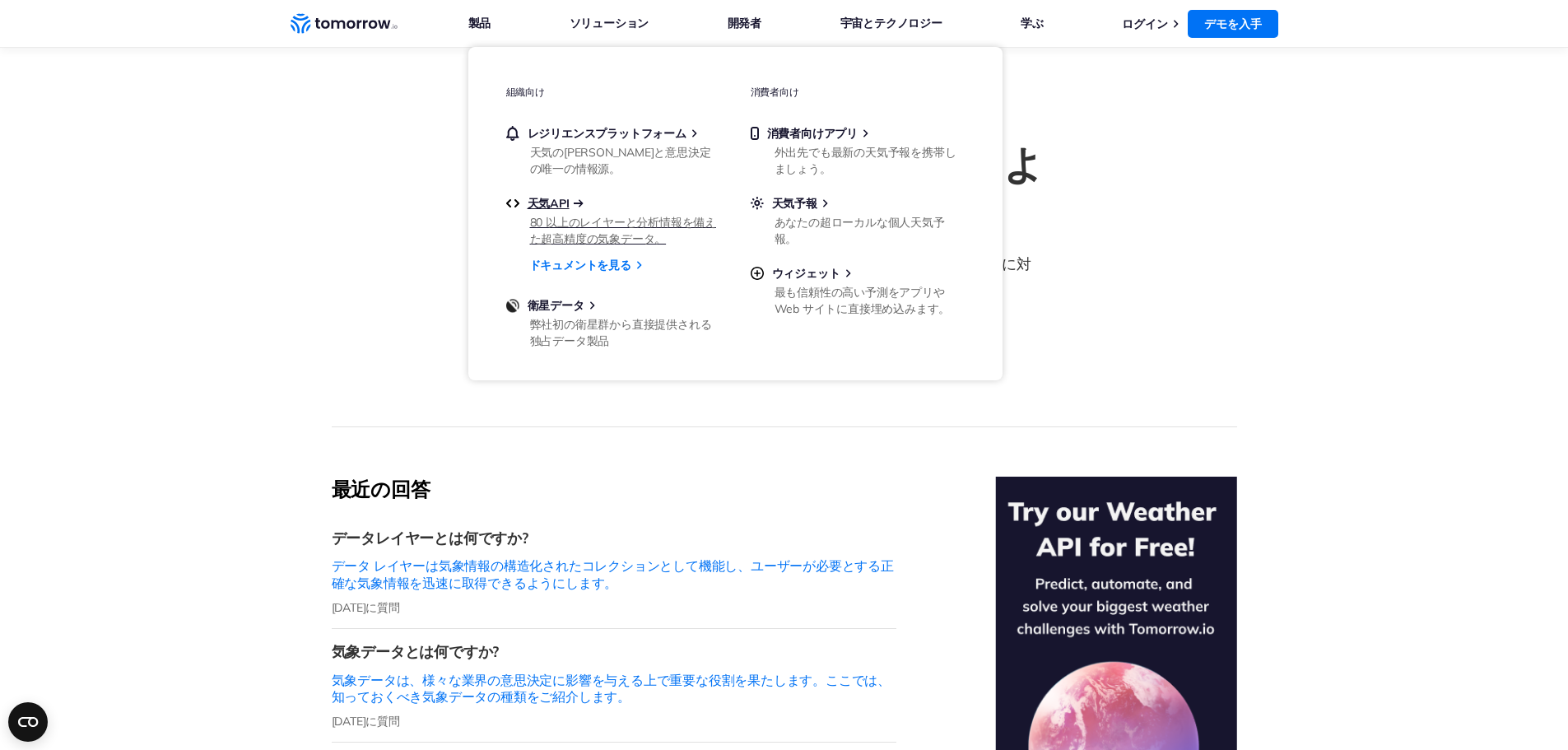
click at [554, 200] on font "天気API" at bounding box center [549, 203] width 42 height 15
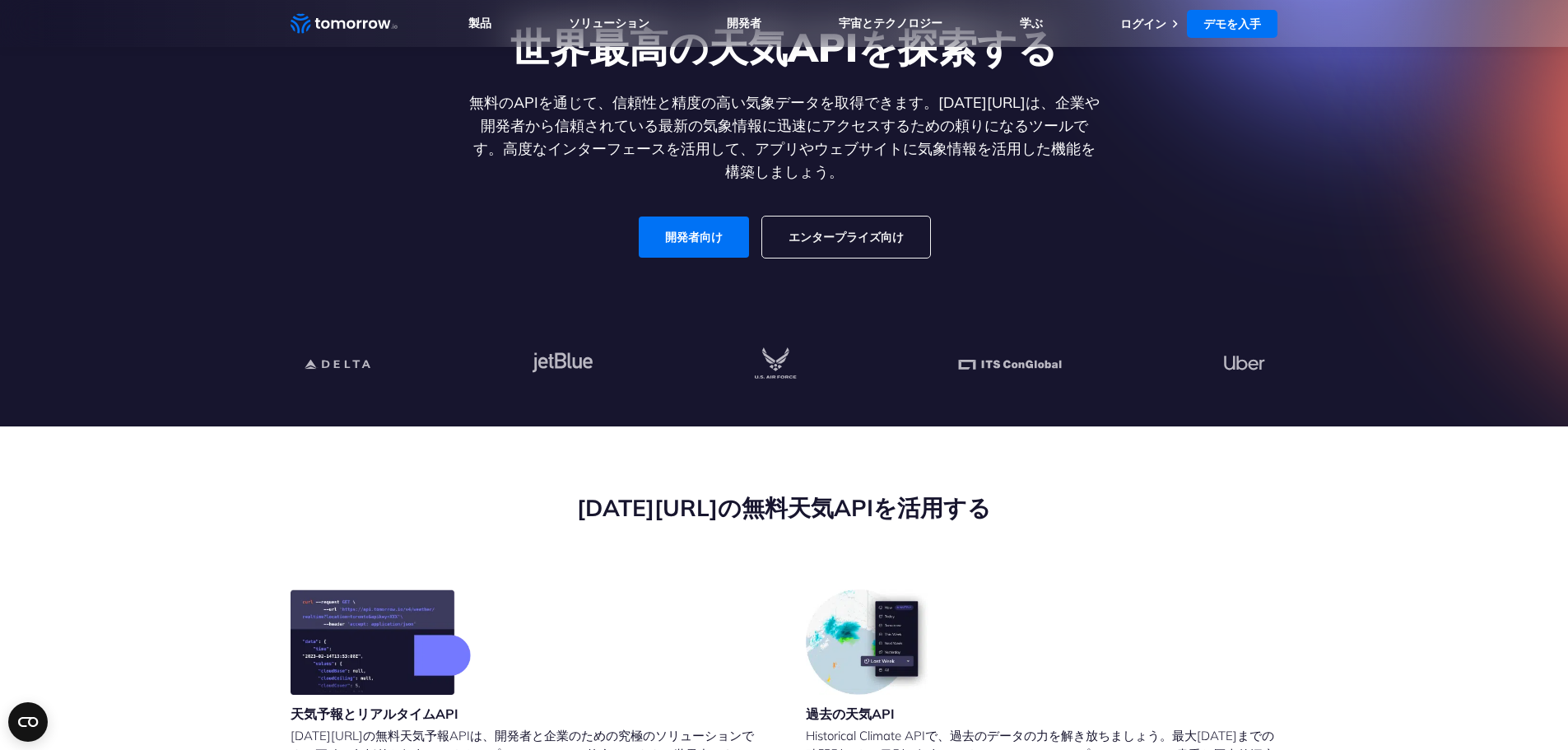
scroll to position [164, 0]
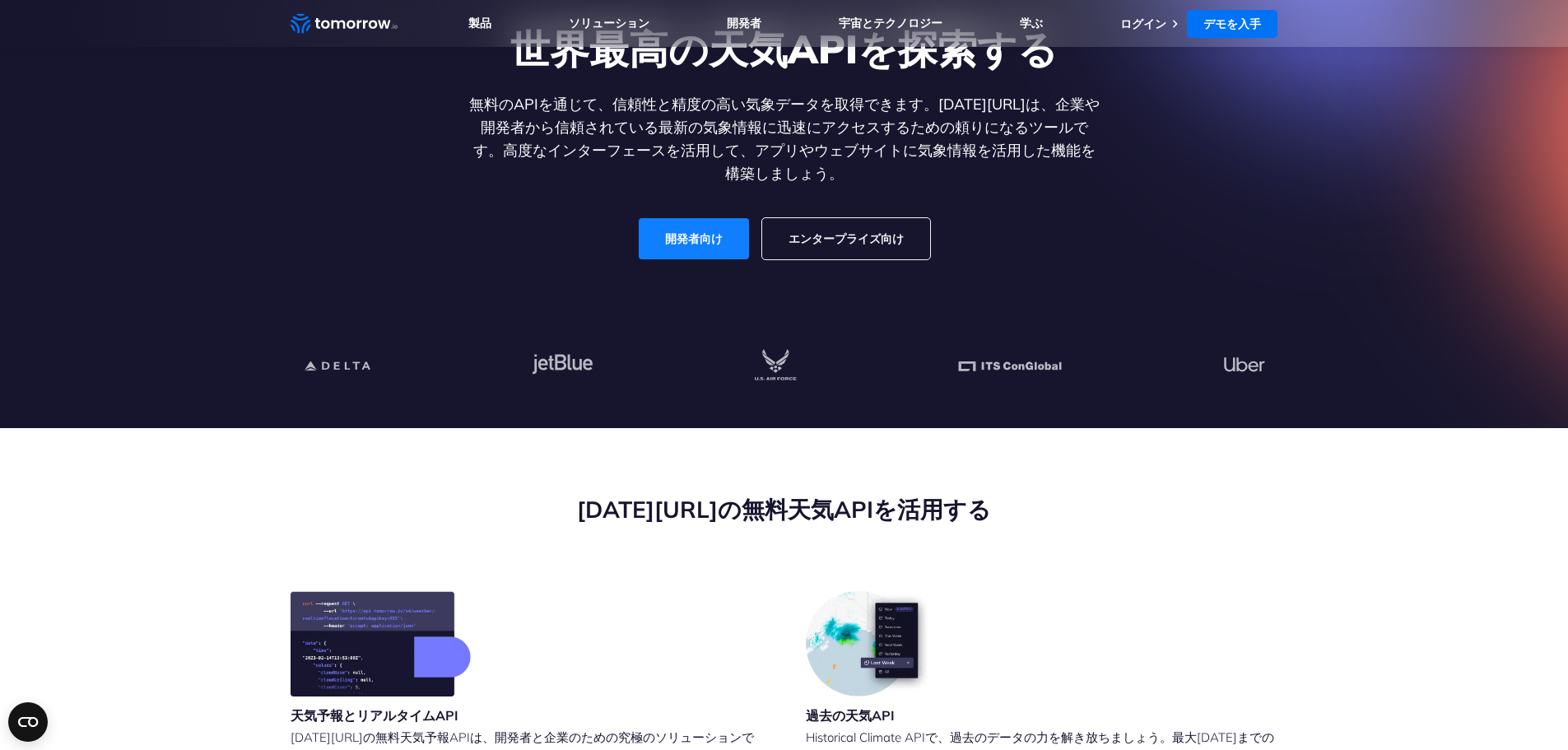
click at [702, 239] on font "開発者向け" at bounding box center [694, 238] width 57 height 15
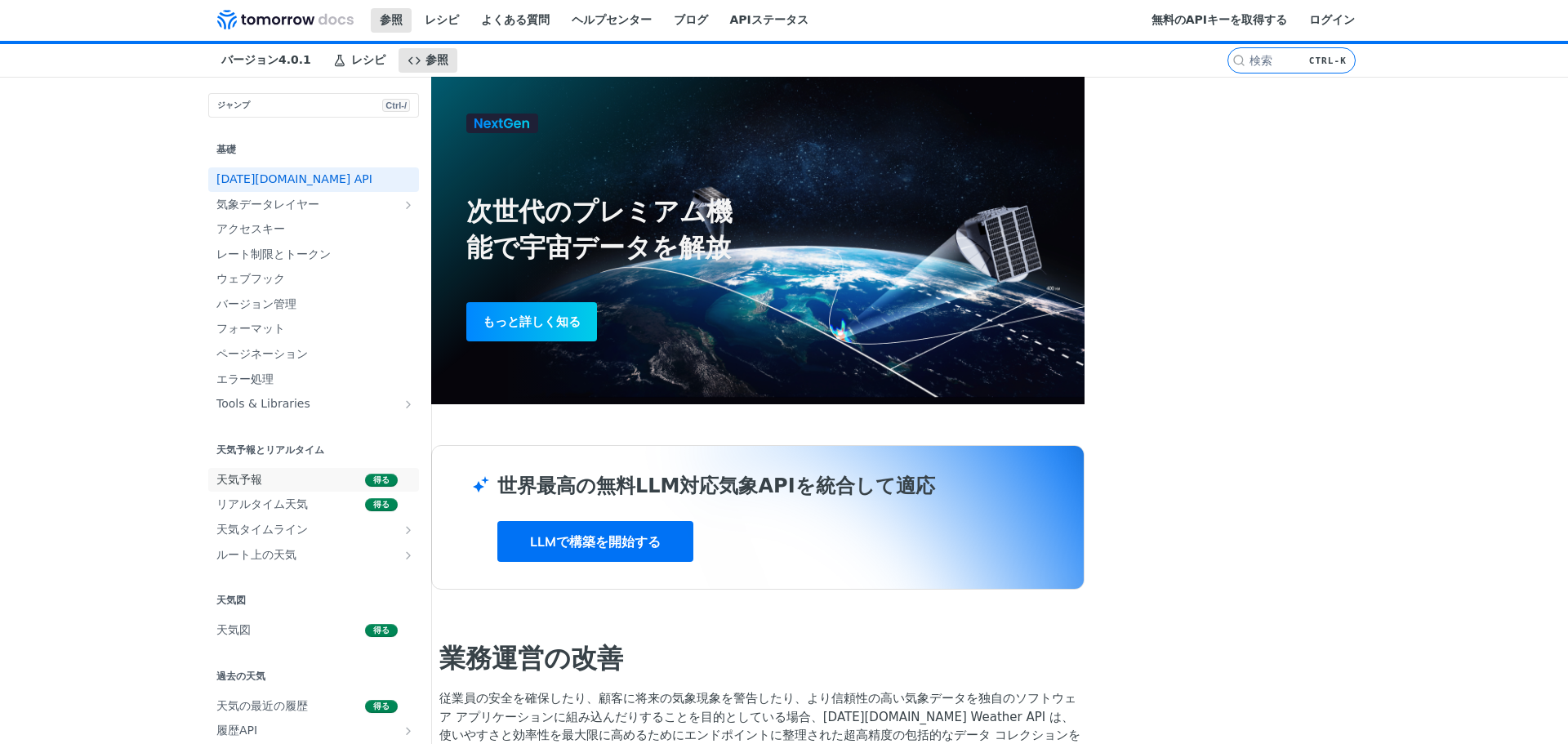
scroll to position [82, 0]
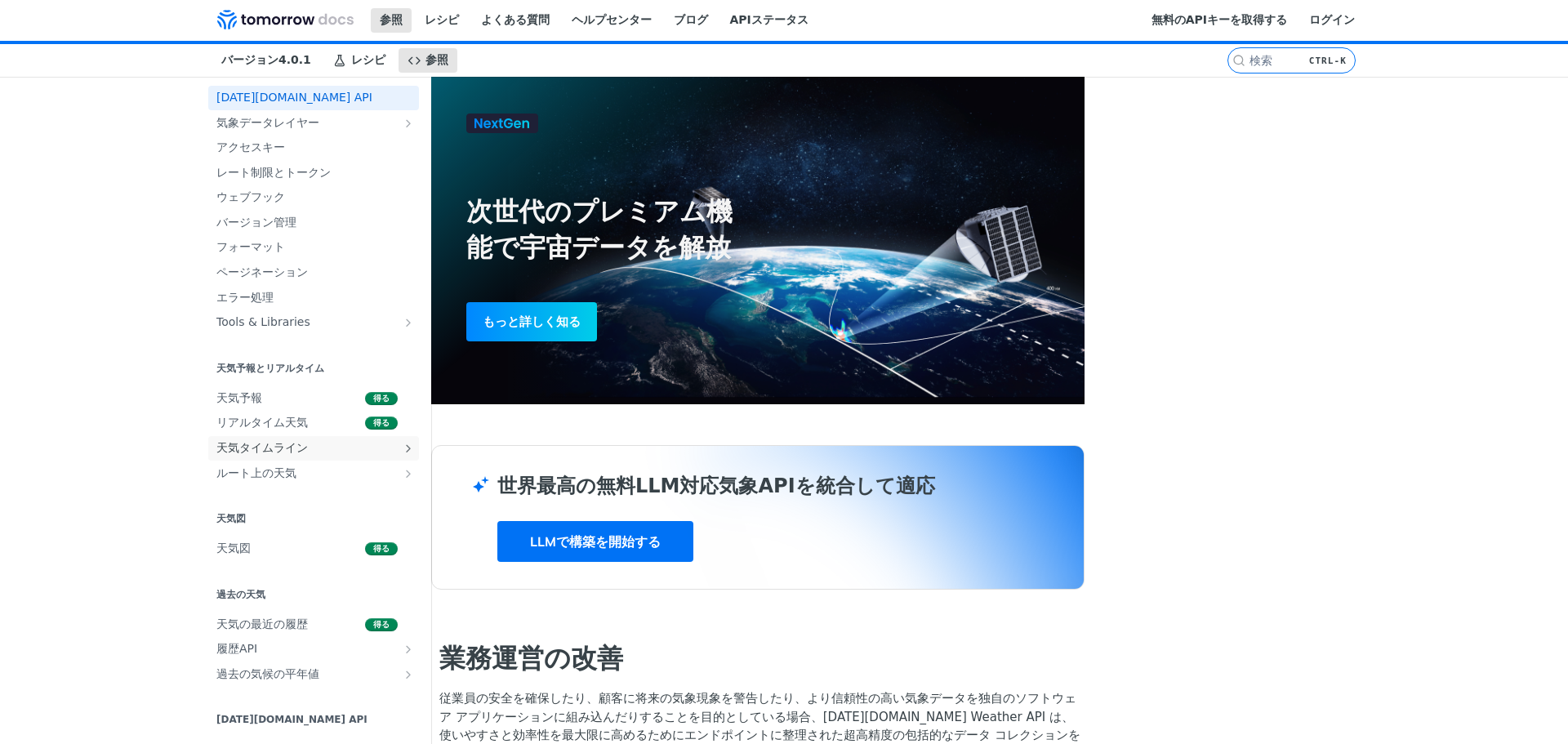
click at [287, 443] on span "天気タイムライン" at bounding box center [307, 448] width 181 height 16
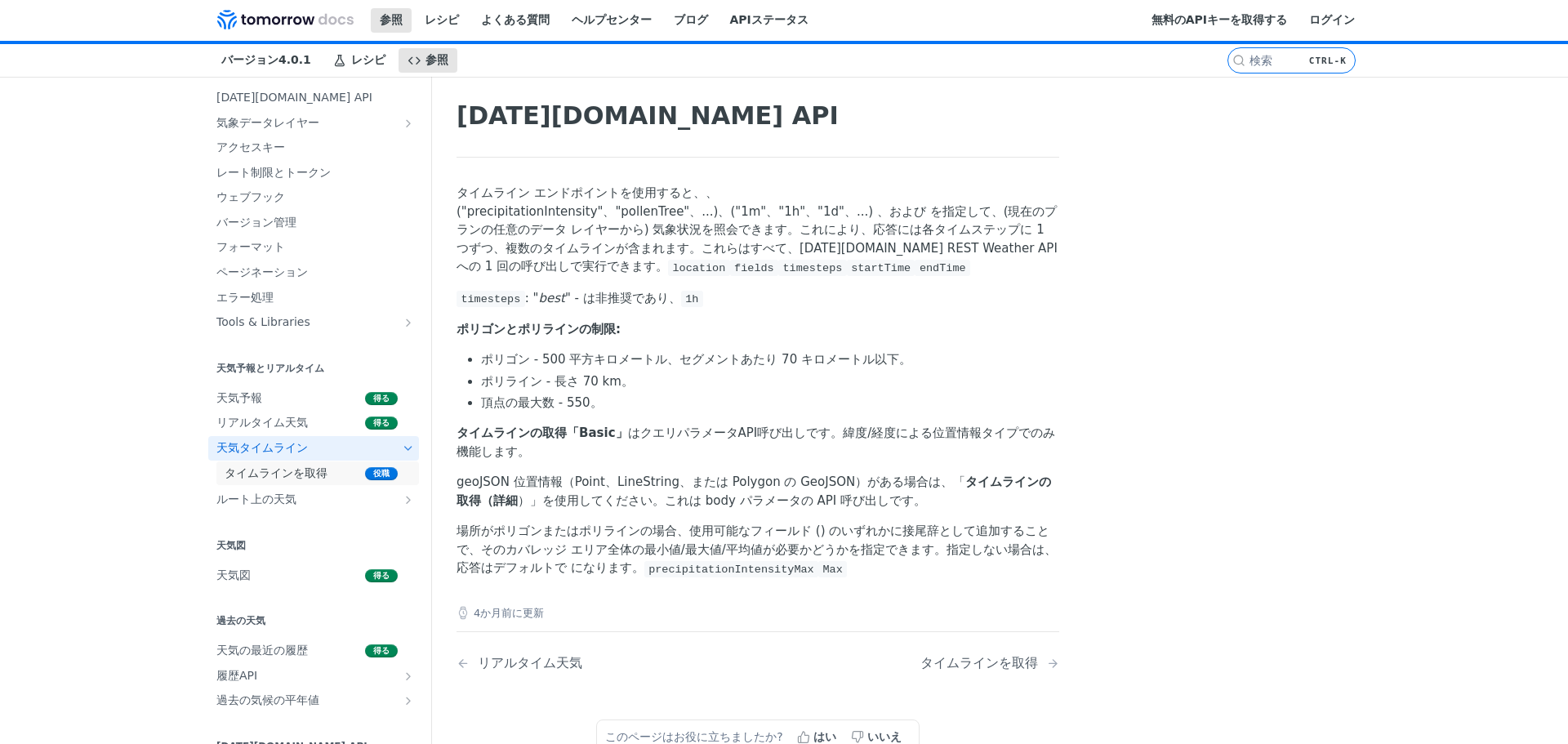
click at [283, 472] on font "タイムラインを取得" at bounding box center [275, 472] width 103 height 13
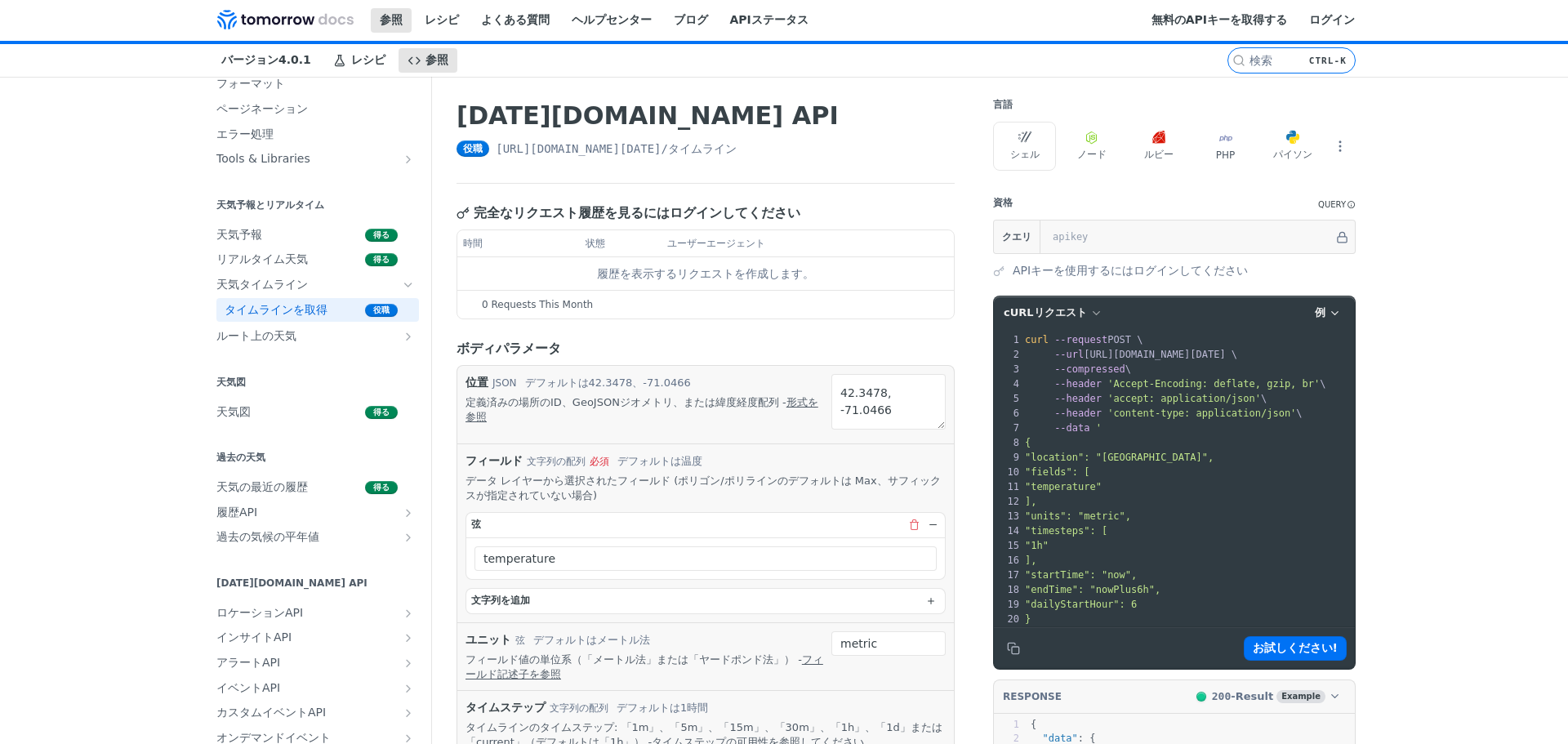
scroll to position [368, 0]
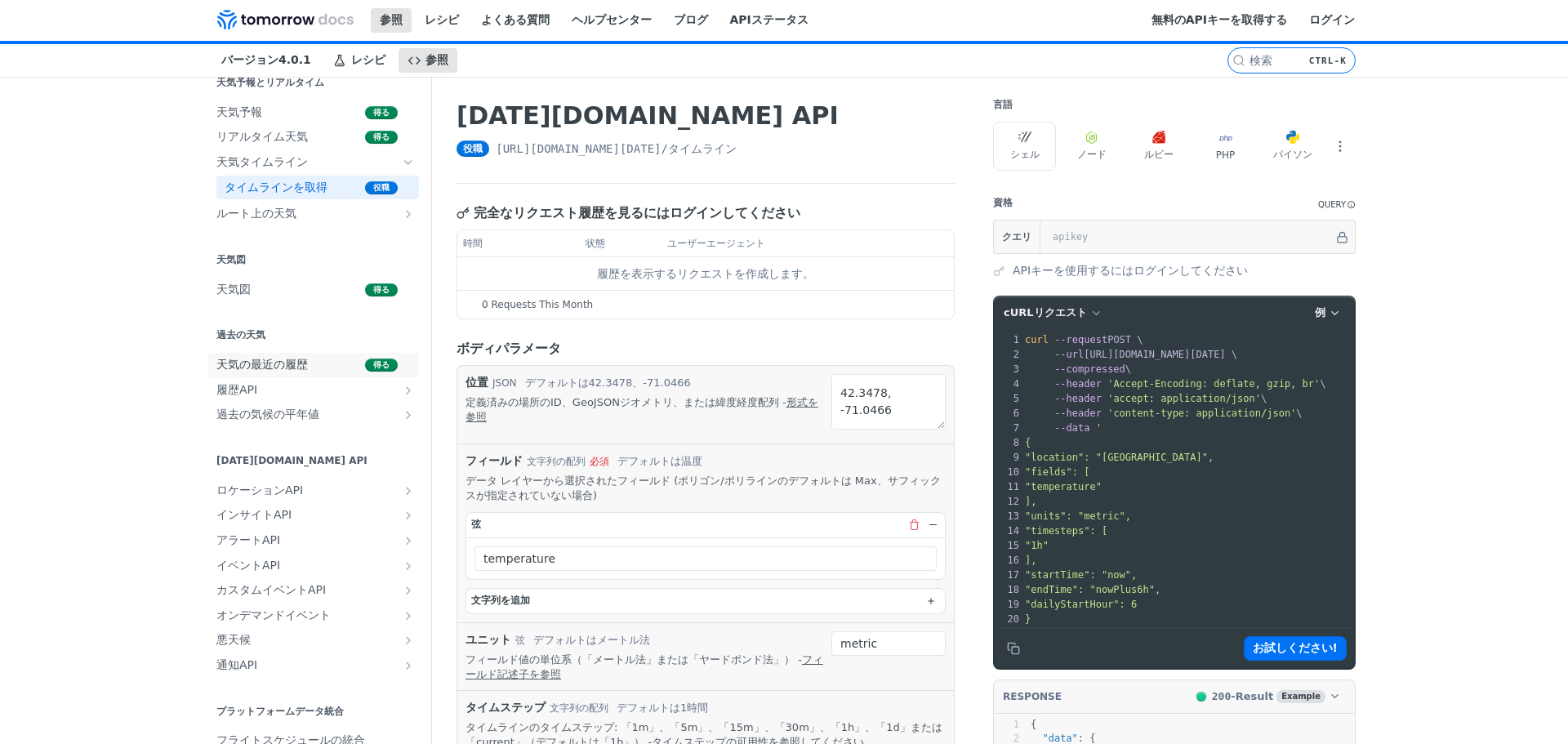
click at [282, 364] on font "天気の最近の履歴" at bounding box center [262, 364] width 91 height 13
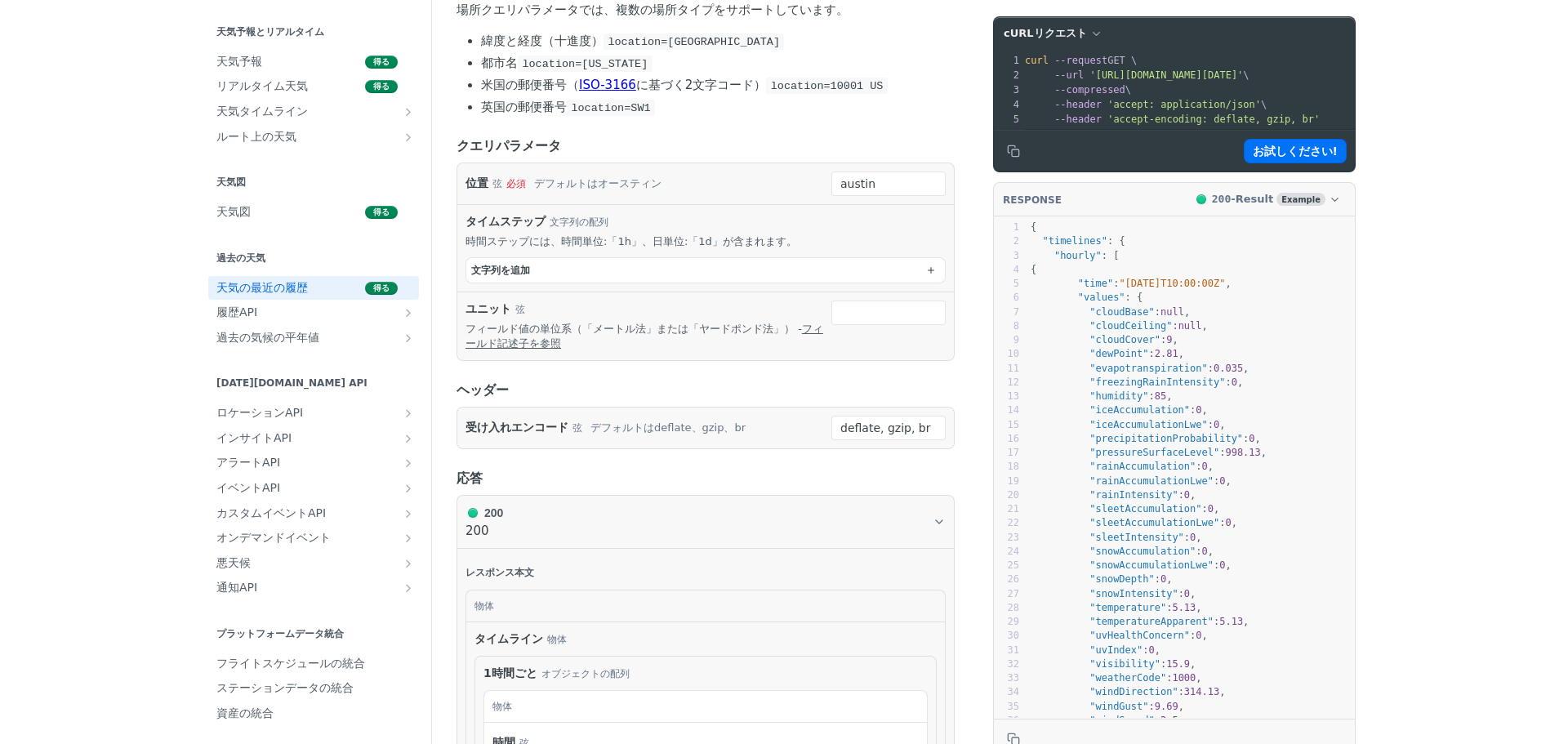
scroll to position [219, 0]
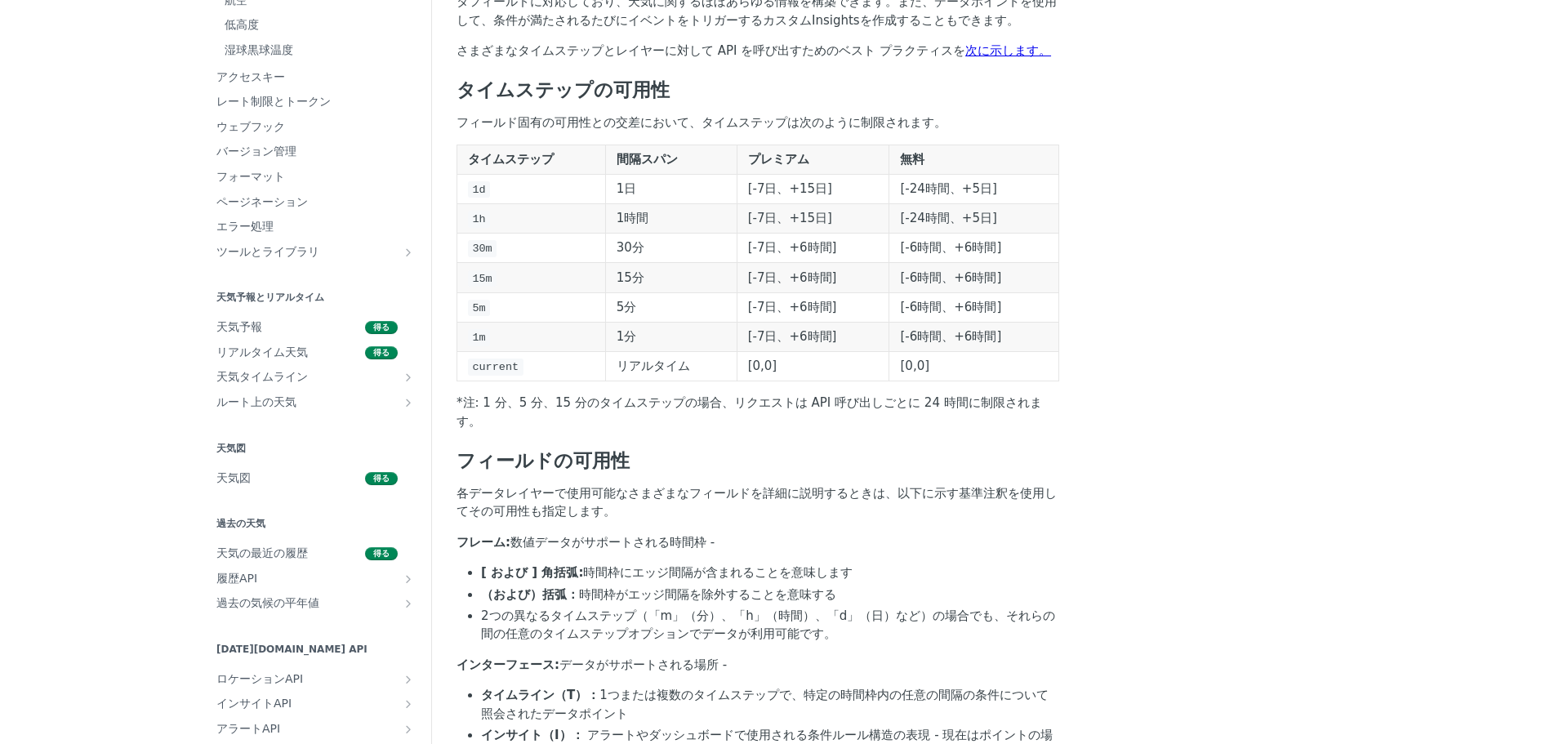
scroll to position [571, 0]
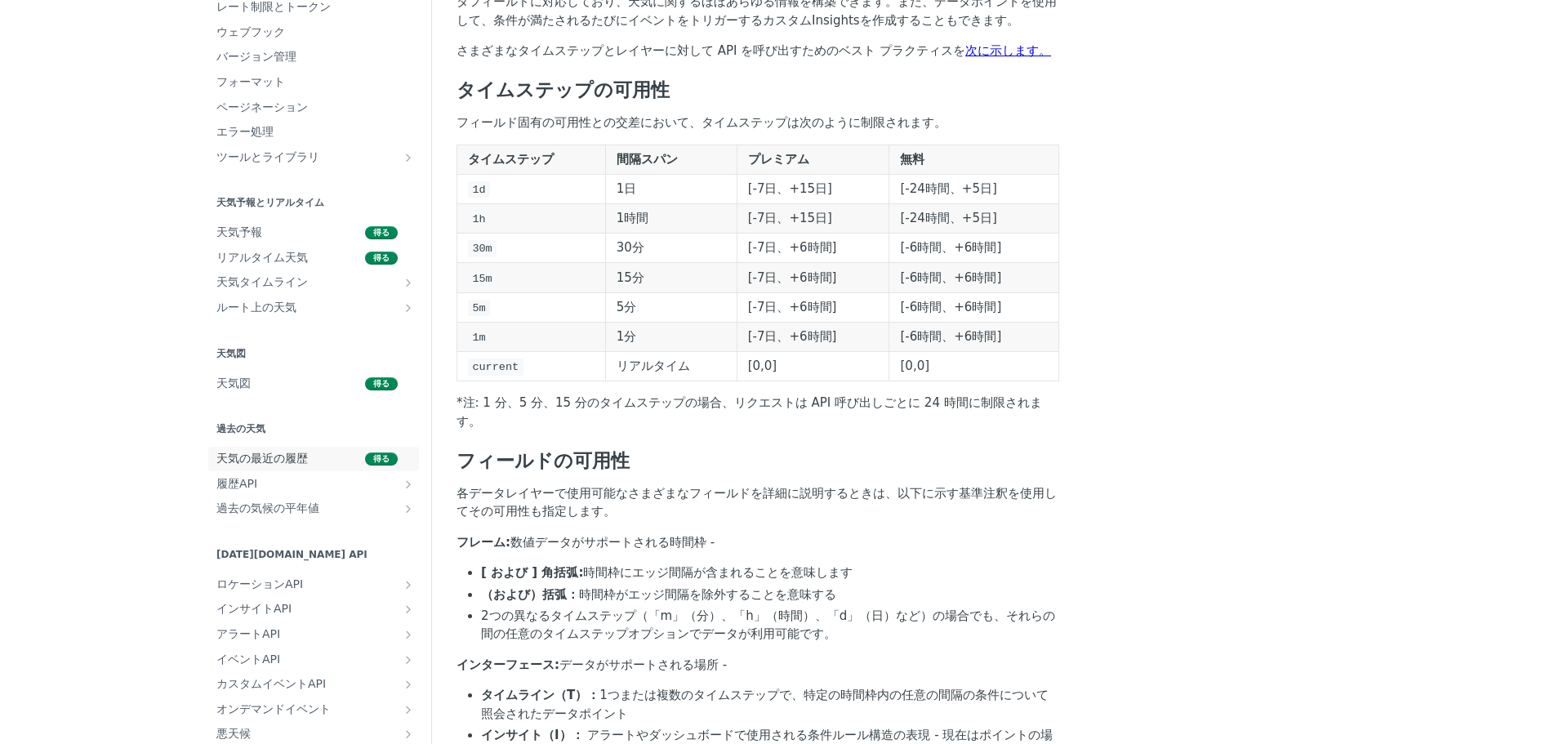
click at [217, 463] on font "天気の最近の履歴" at bounding box center [262, 457] width 91 height 13
